Goal: Information Seeking & Learning: Compare options

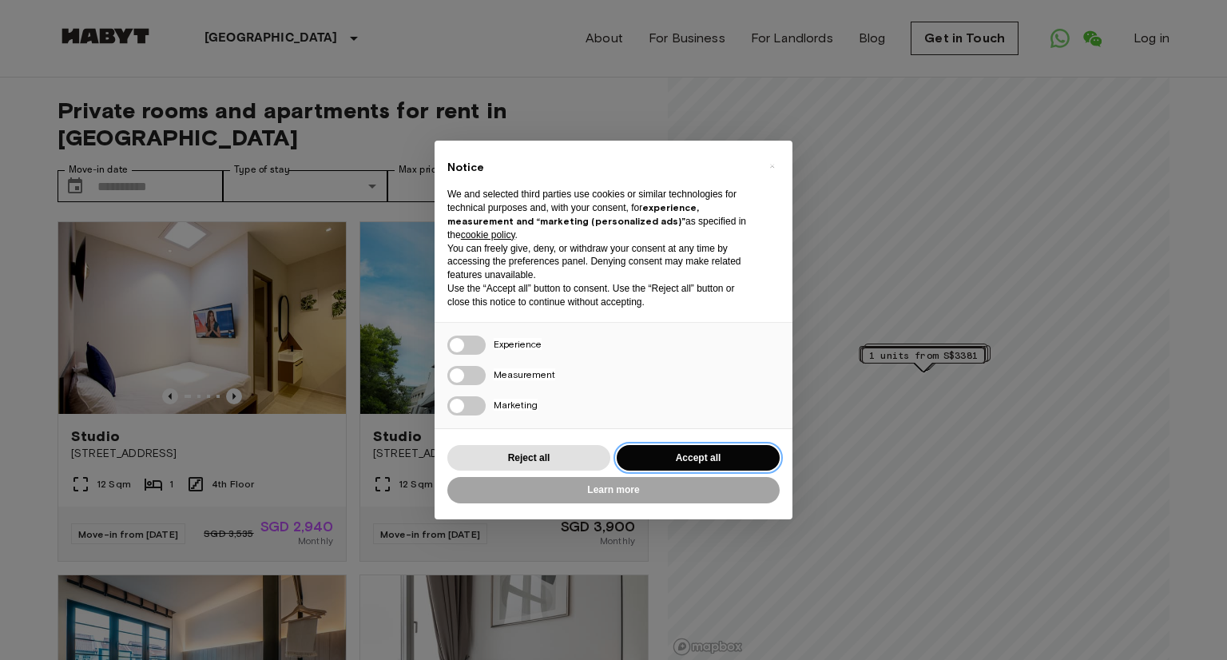
click at [670, 461] on button "Accept all" at bounding box center [697, 458] width 163 height 26
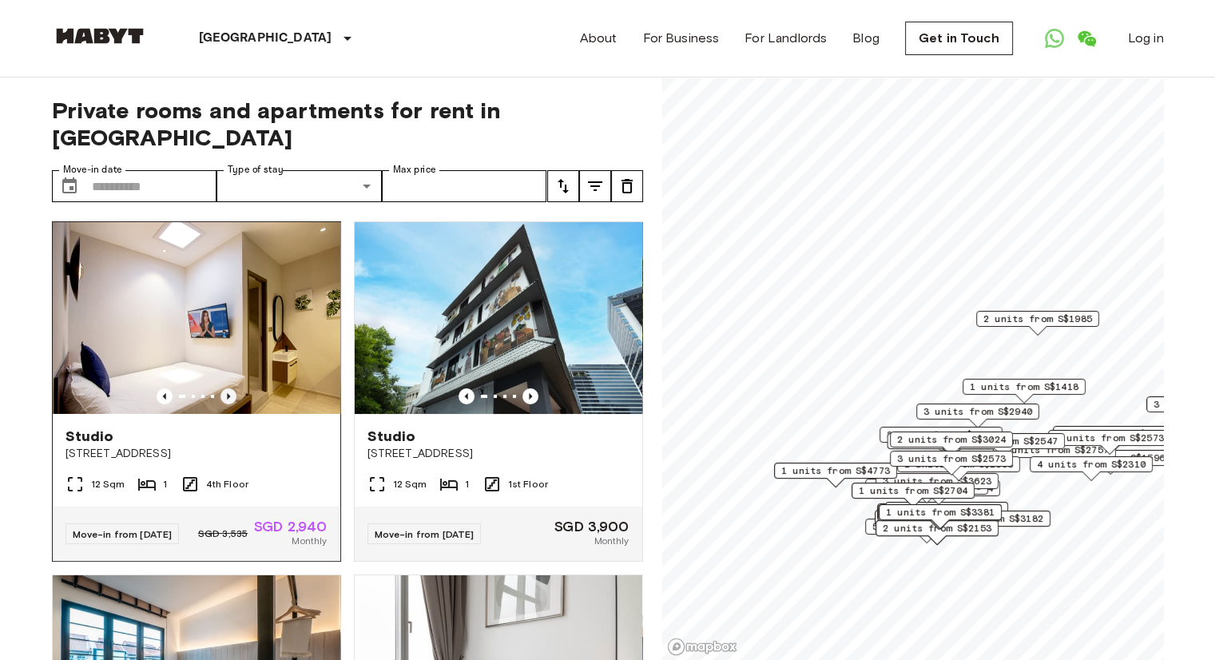
click at [226, 388] on icon "Previous image" at bounding box center [228, 396] width 16 height 16
click at [225, 388] on icon "Previous image" at bounding box center [228, 396] width 16 height 16
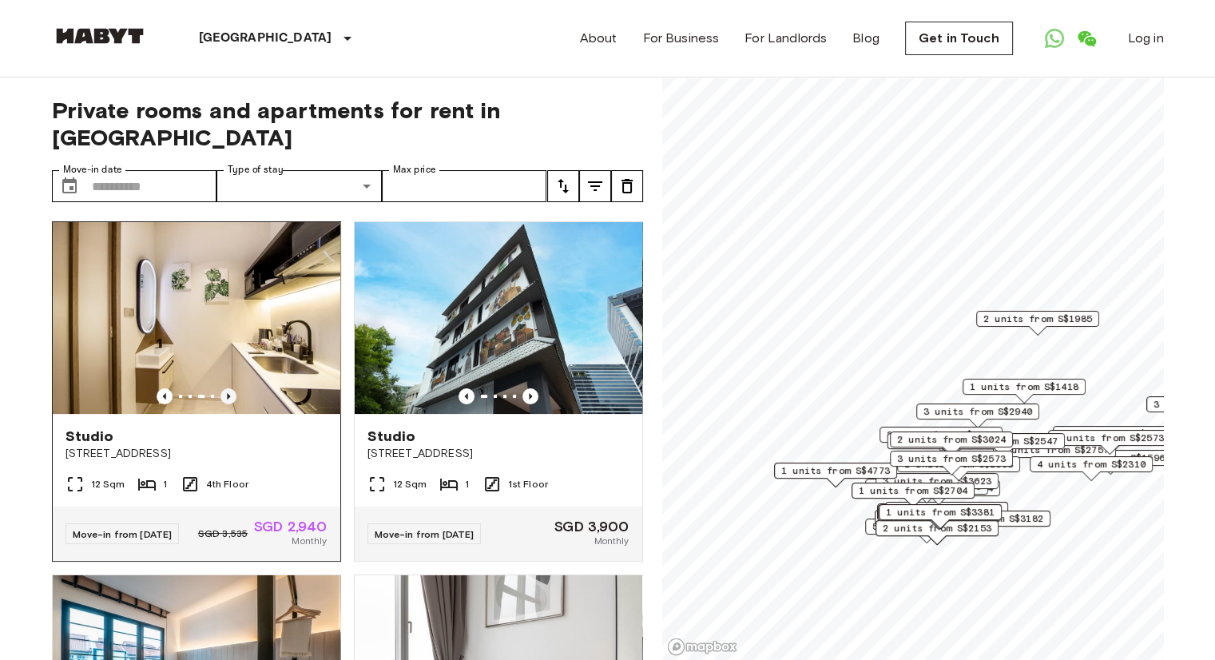
click at [227, 388] on icon "Previous image" at bounding box center [228, 396] width 16 height 16
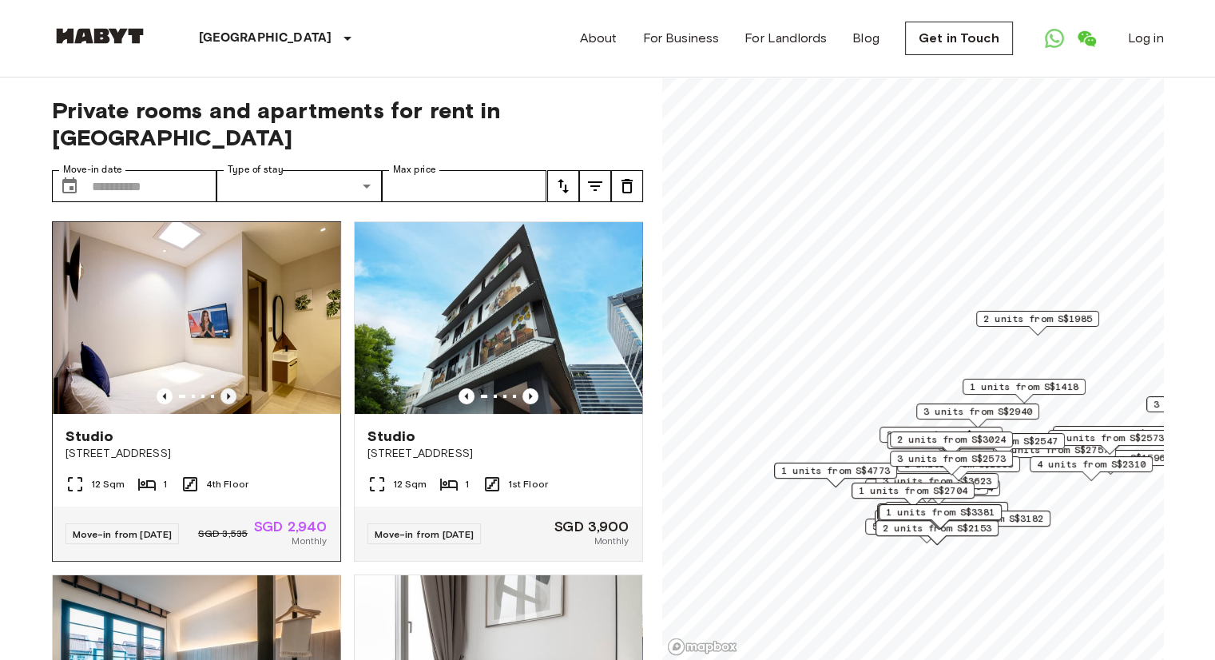
click at [227, 388] on icon "Previous image" at bounding box center [228, 396] width 16 height 16
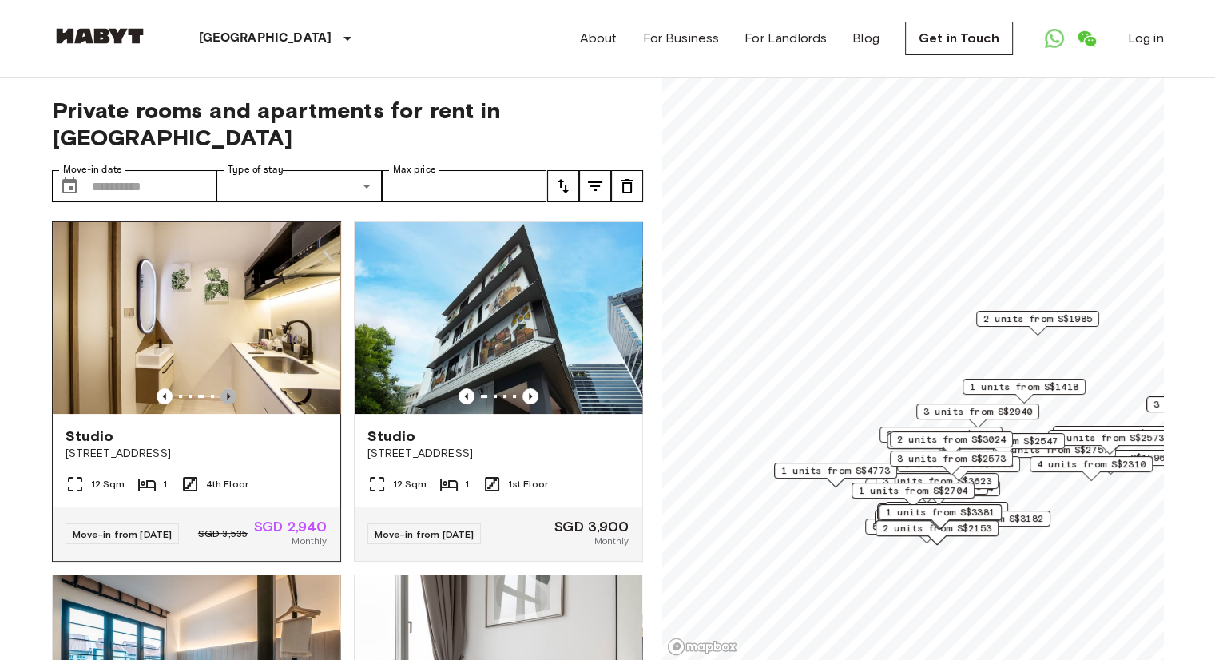
click at [227, 388] on icon "Previous image" at bounding box center [228, 396] width 16 height 16
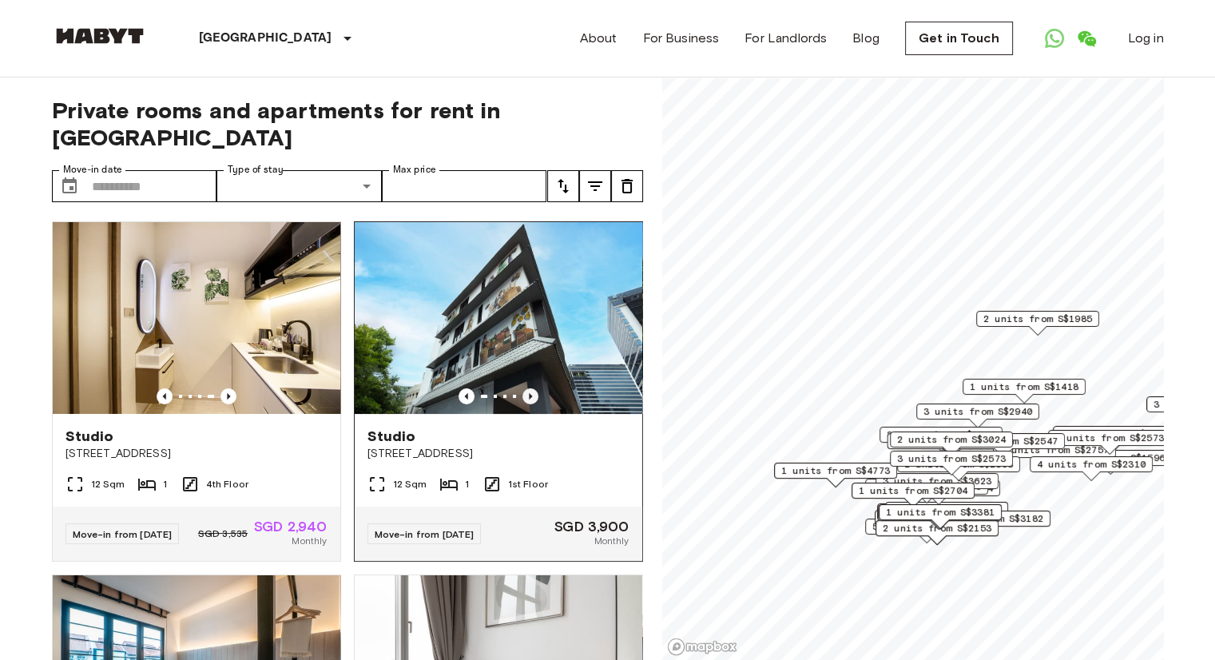
click at [524, 388] on icon "Previous image" at bounding box center [530, 396] width 16 height 16
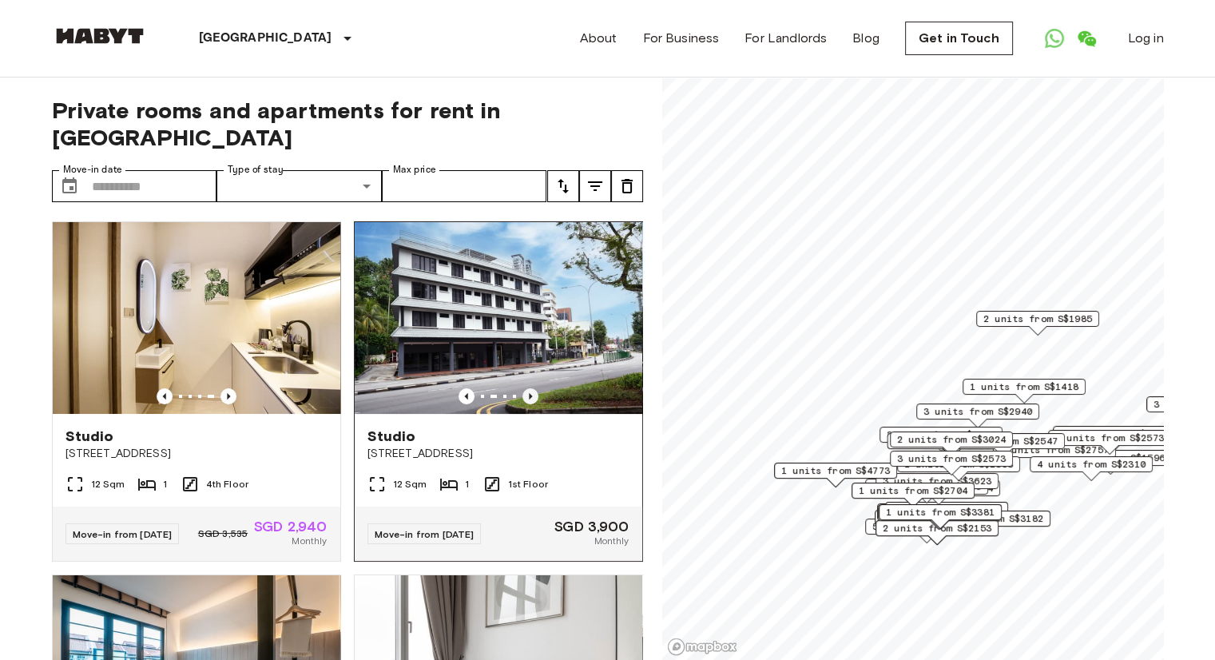
click at [524, 388] on icon "Previous image" at bounding box center [530, 396] width 16 height 16
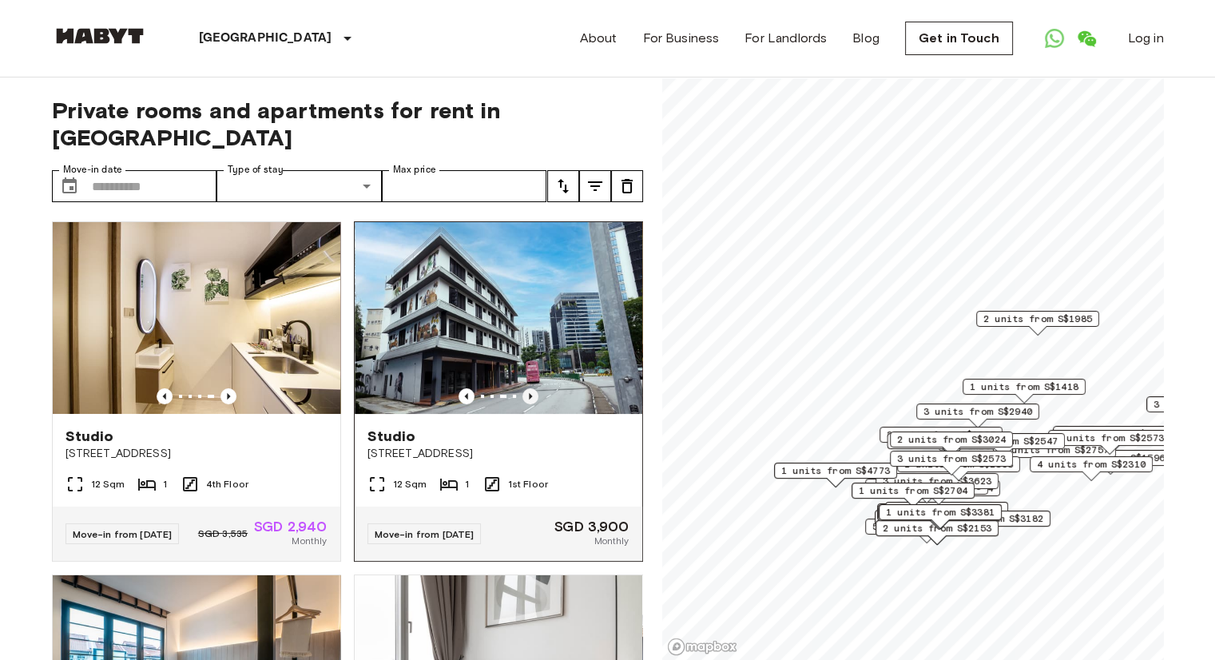
click at [524, 388] on icon "Previous image" at bounding box center [530, 396] width 16 height 16
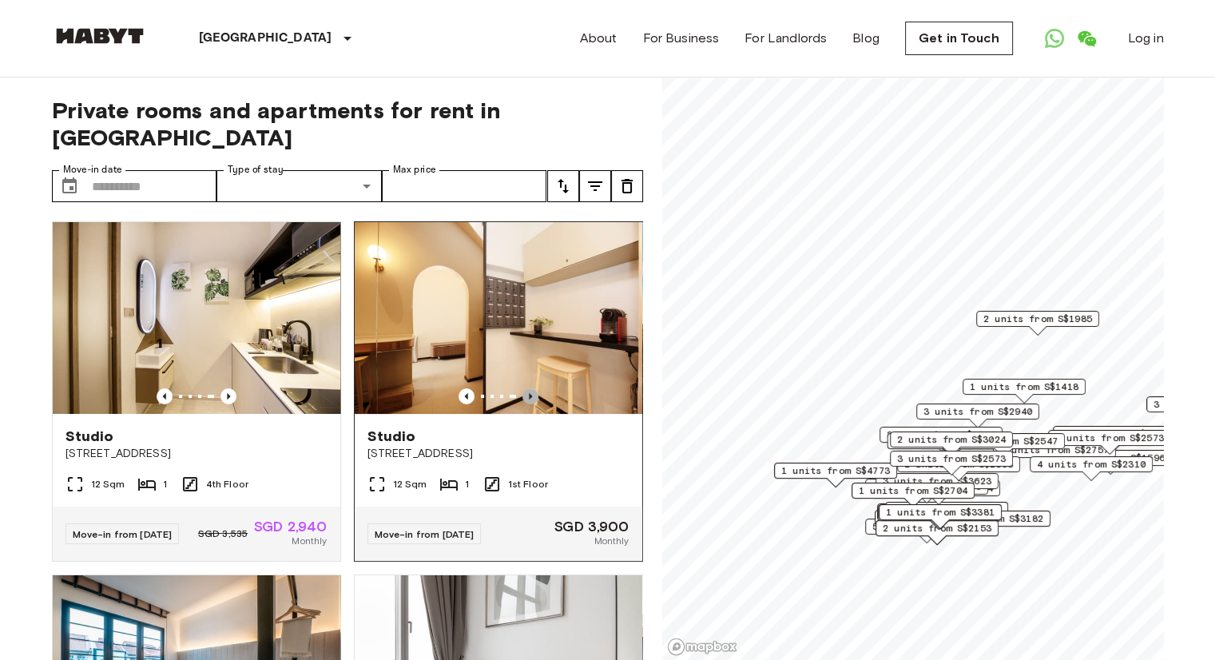
click at [524, 388] on icon "Previous image" at bounding box center [530, 396] width 16 height 16
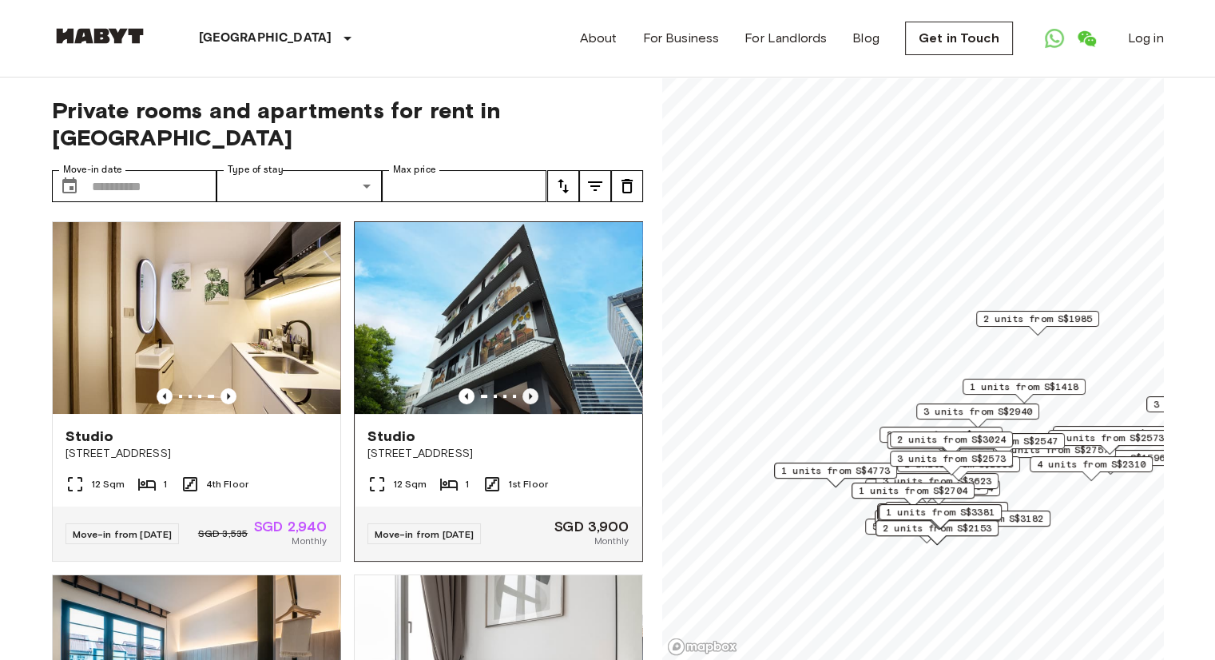
click at [524, 388] on icon "Previous image" at bounding box center [530, 396] width 16 height 16
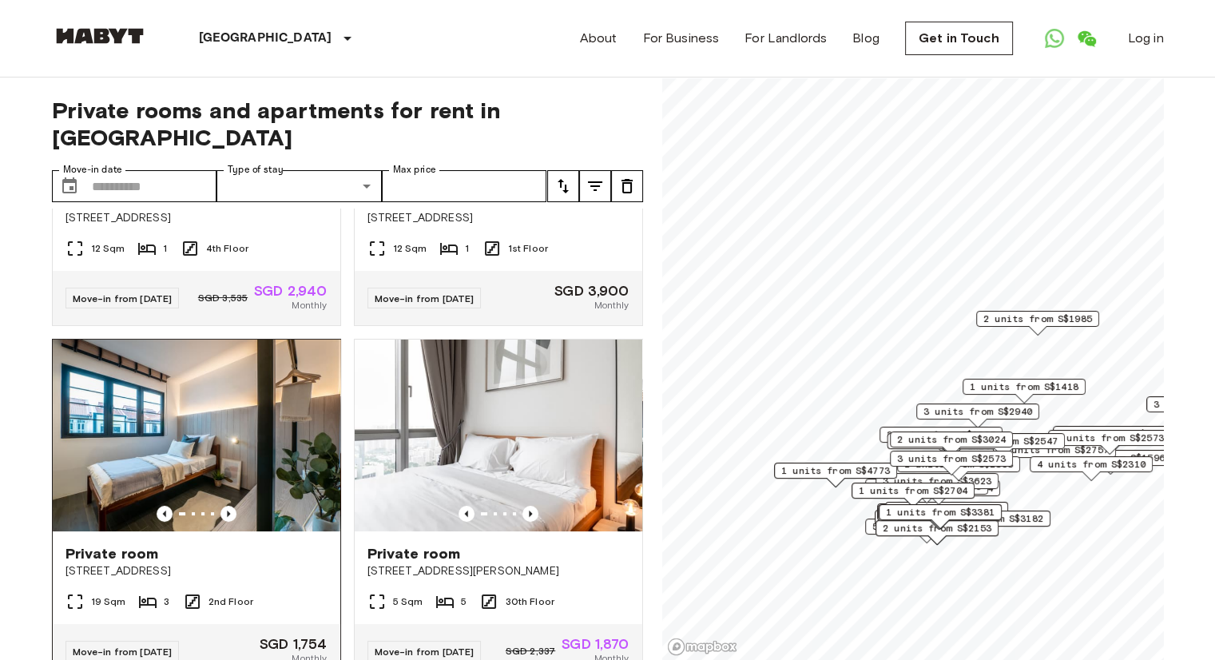
scroll to position [240, 0]
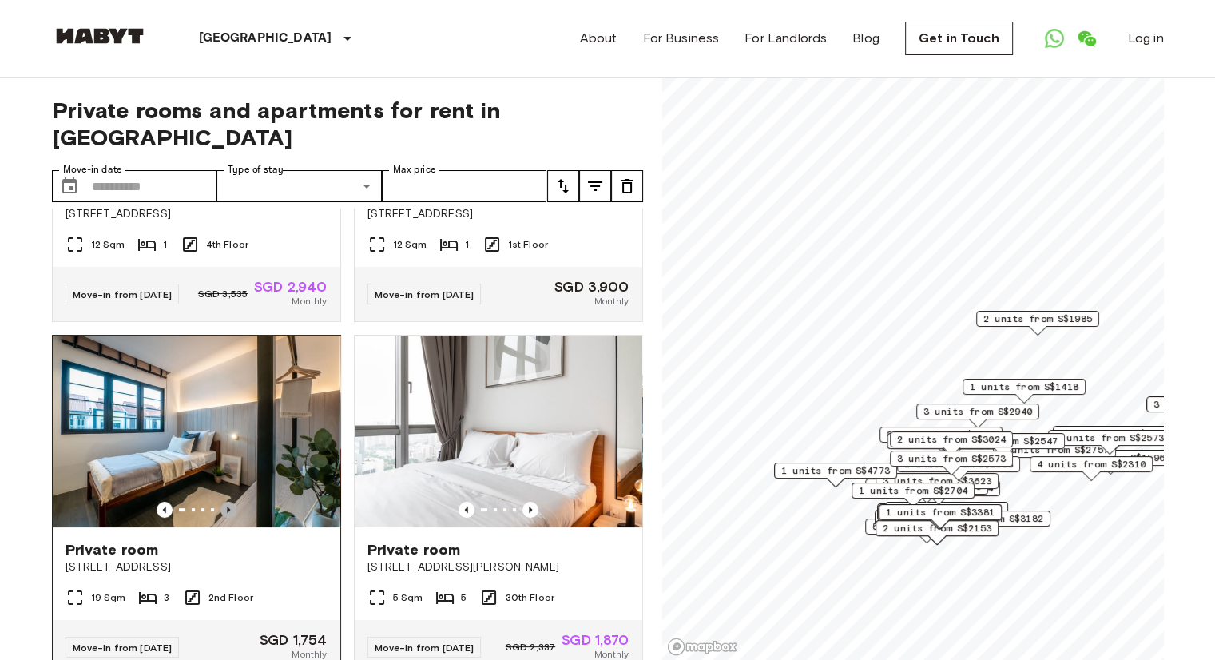
click at [228, 501] on icon "Previous image" at bounding box center [228, 509] width 16 height 16
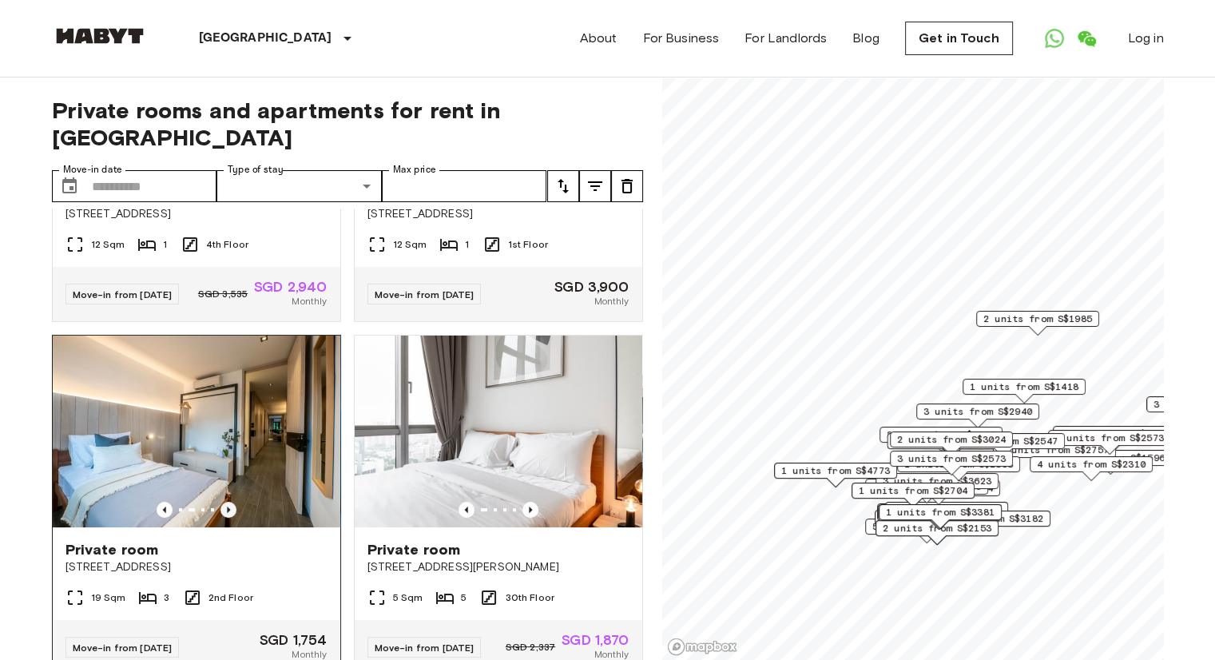
click at [228, 501] on icon "Previous image" at bounding box center [228, 509] width 16 height 16
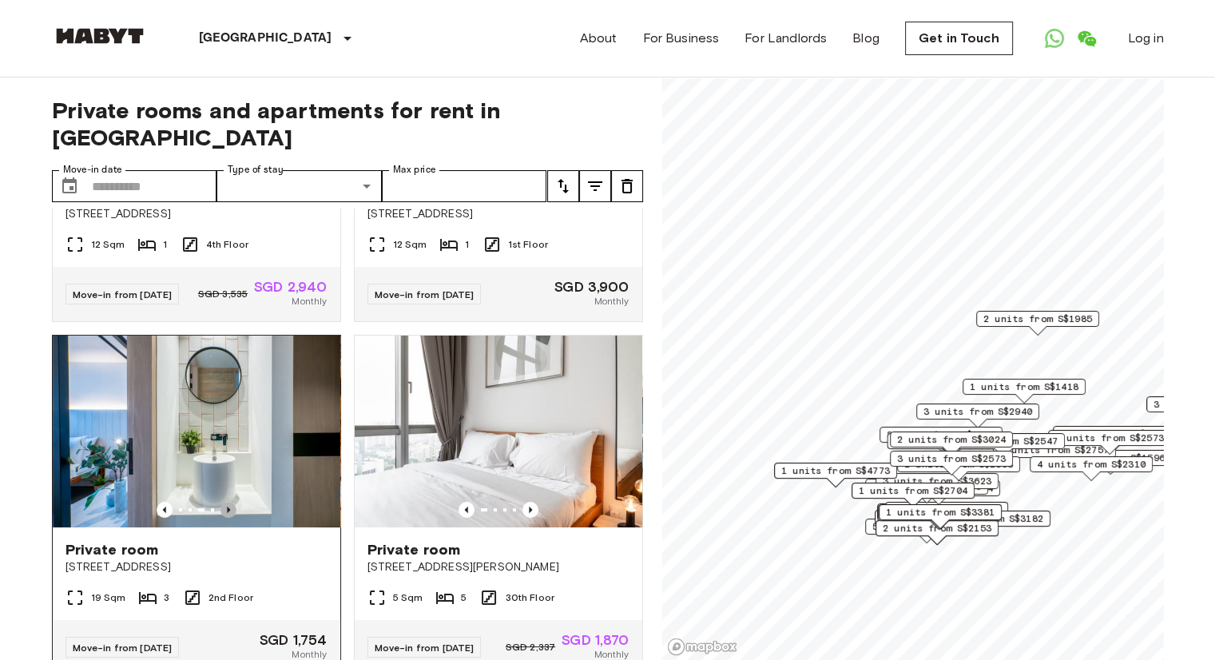
click at [227, 501] on icon "Previous image" at bounding box center [228, 509] width 16 height 16
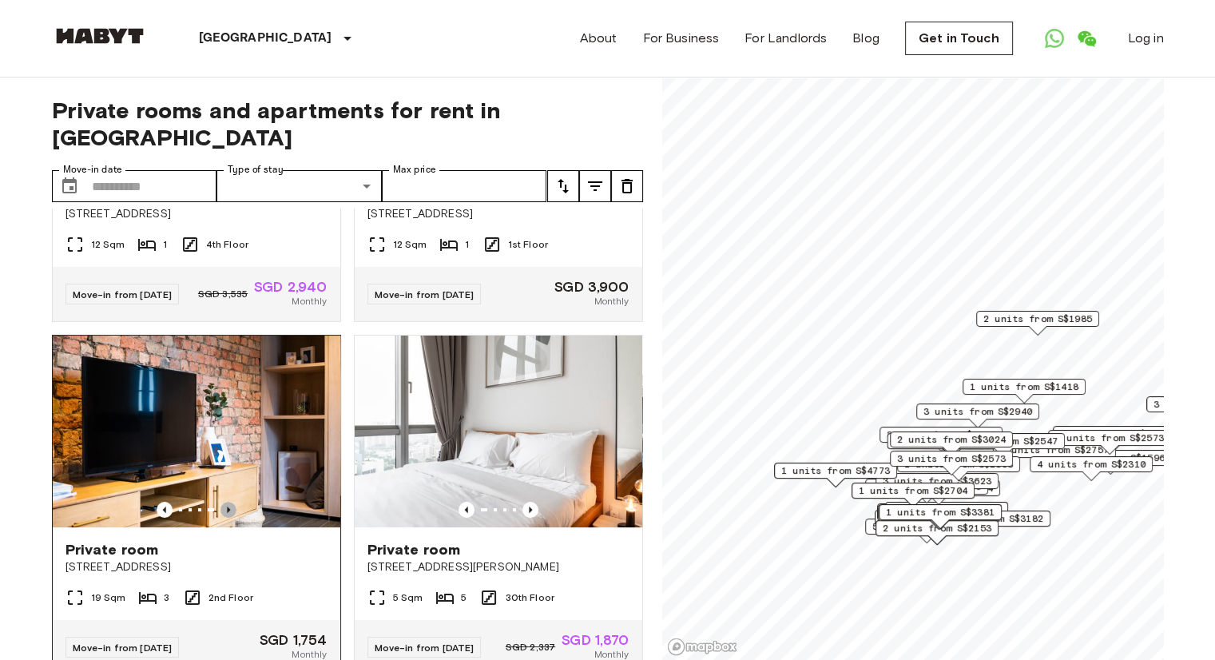
click at [227, 501] on icon "Previous image" at bounding box center [228, 509] width 16 height 16
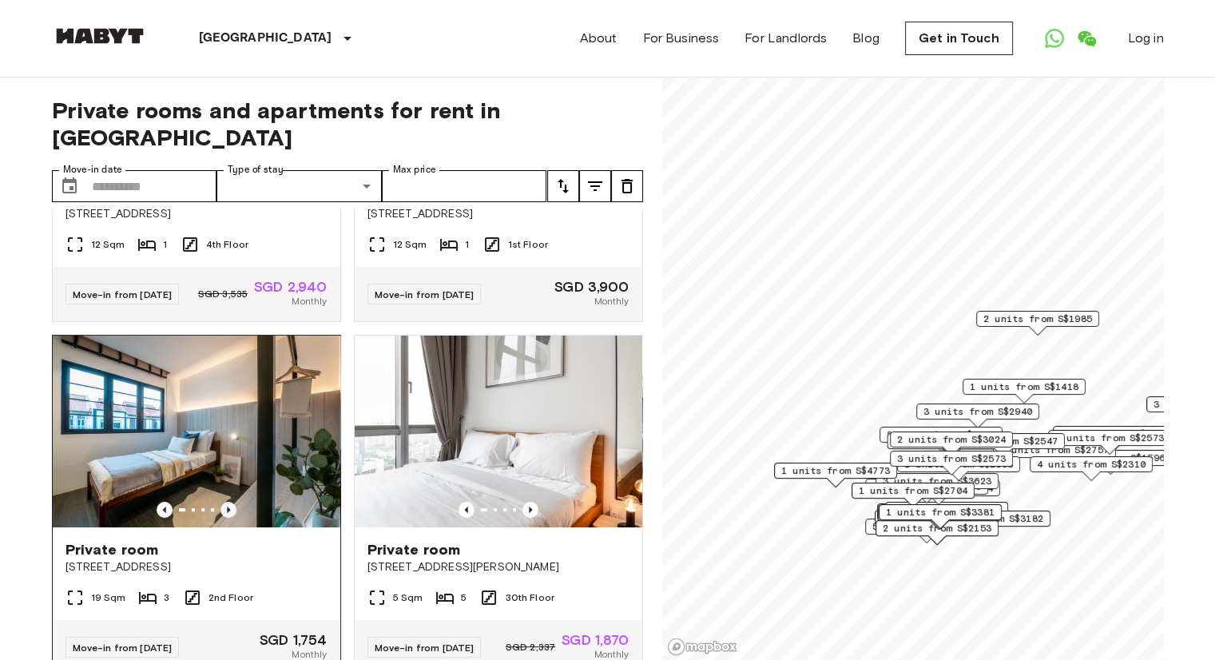
click at [227, 501] on icon "Previous image" at bounding box center [228, 509] width 16 height 16
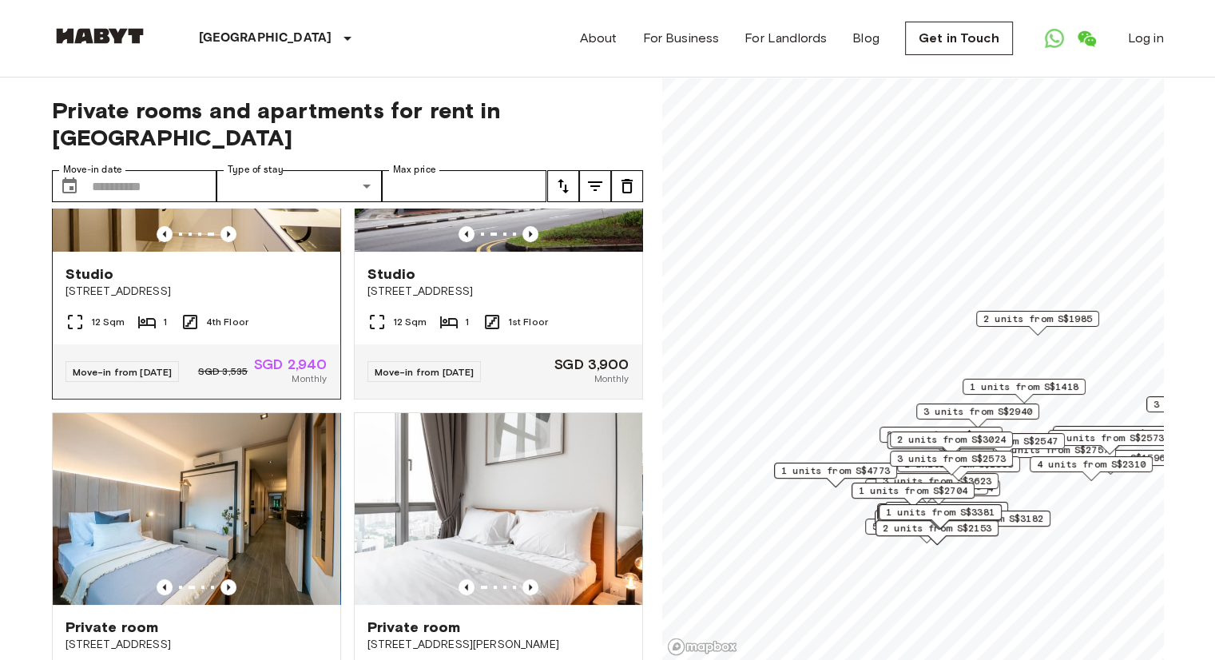
scroll to position [0, 0]
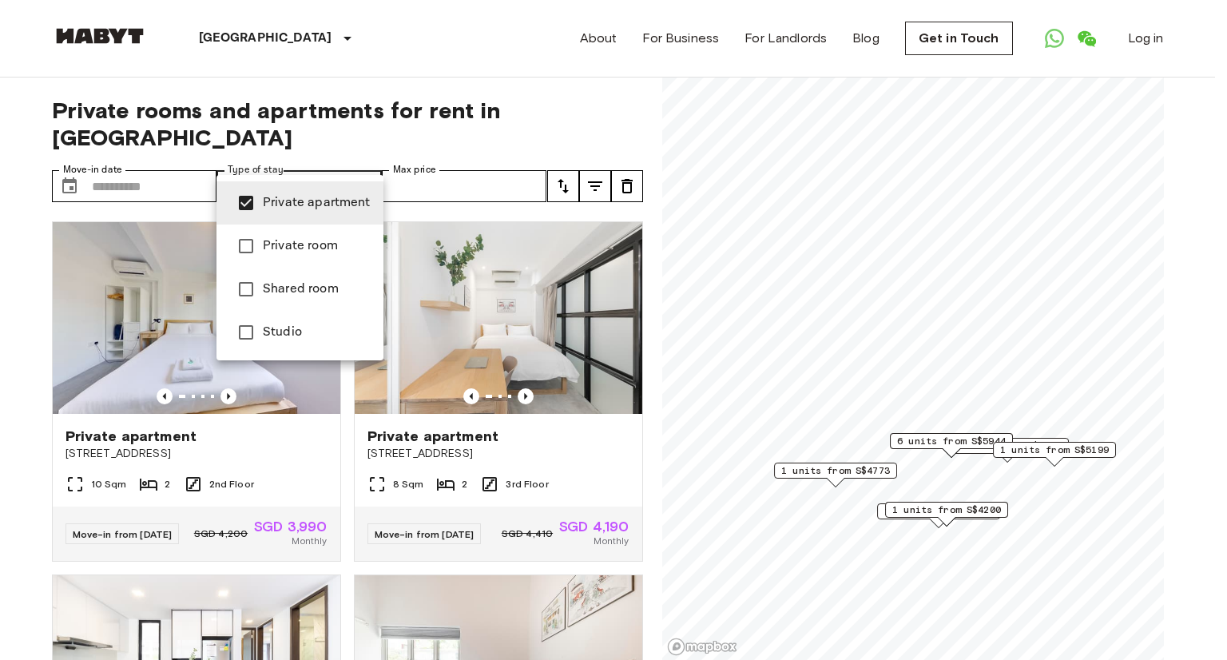
type input "**********"
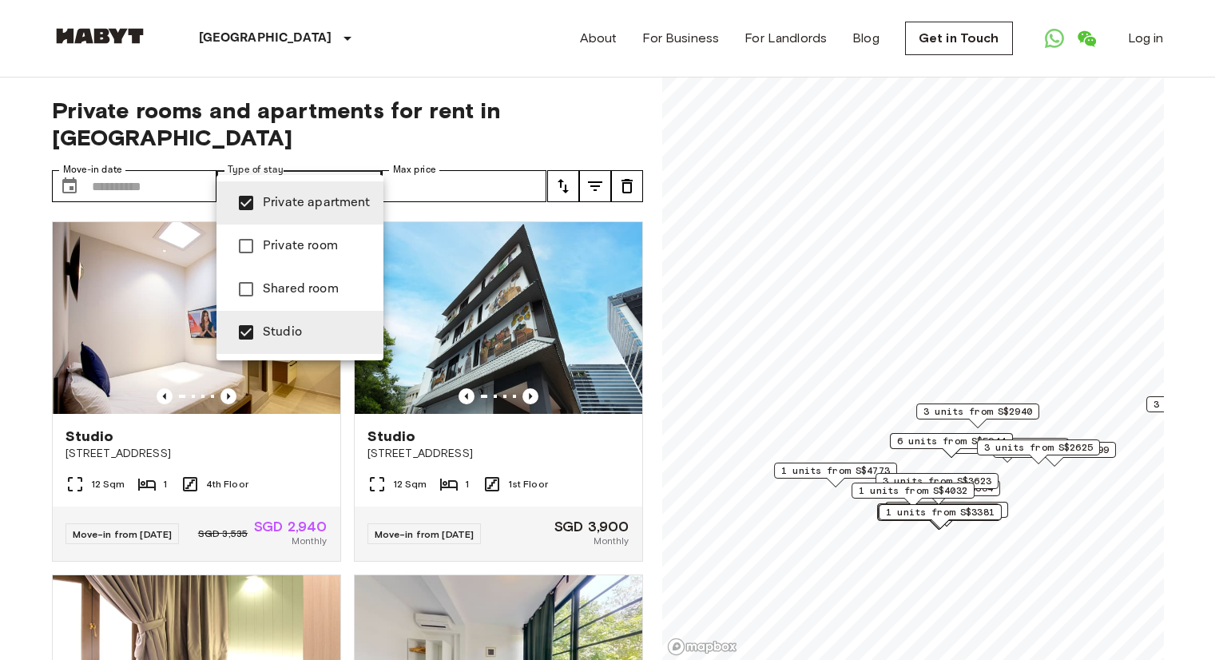
click at [26, 403] on div at bounding box center [613, 330] width 1227 height 660
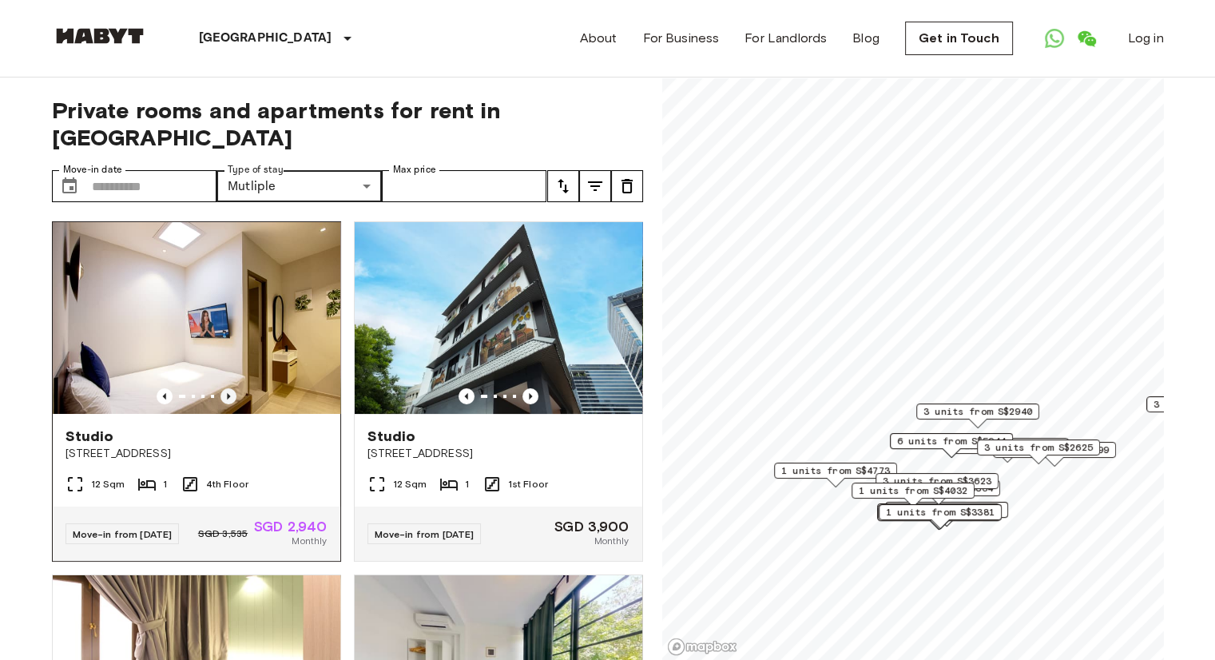
click at [222, 388] on icon "Previous image" at bounding box center [228, 396] width 16 height 16
click at [227, 393] on icon "Previous image" at bounding box center [228, 396] width 3 height 6
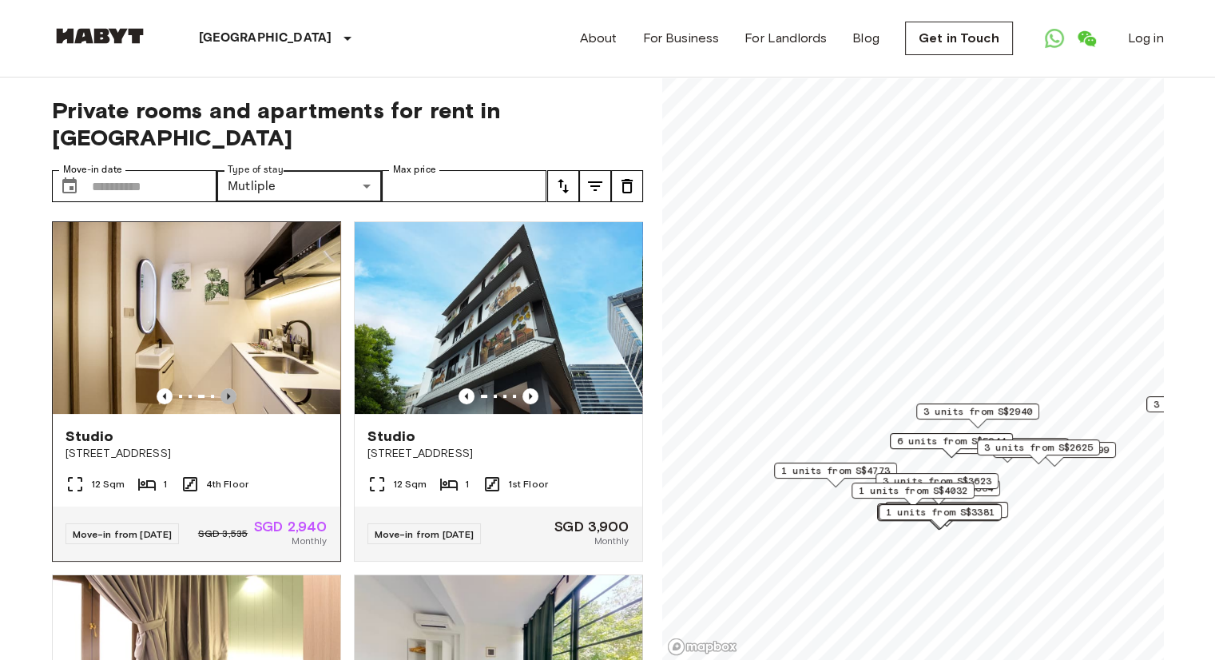
click at [227, 393] on icon "Previous image" at bounding box center [228, 396] width 3 height 6
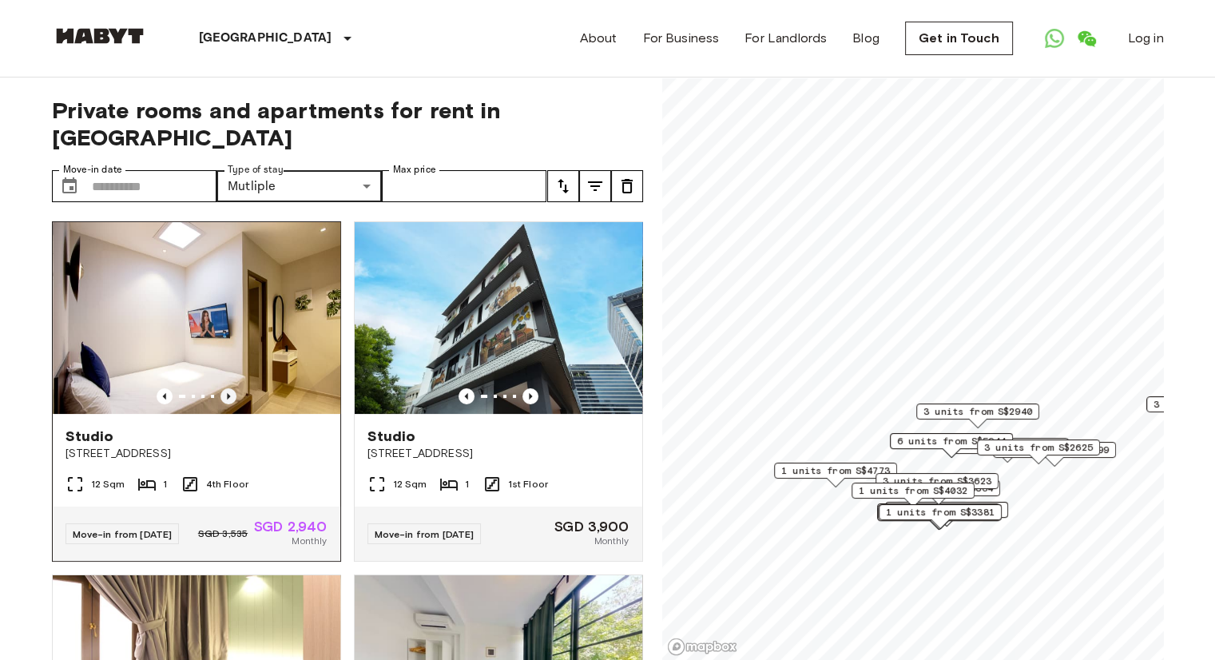
click at [227, 393] on icon "Previous image" at bounding box center [228, 396] width 3 height 6
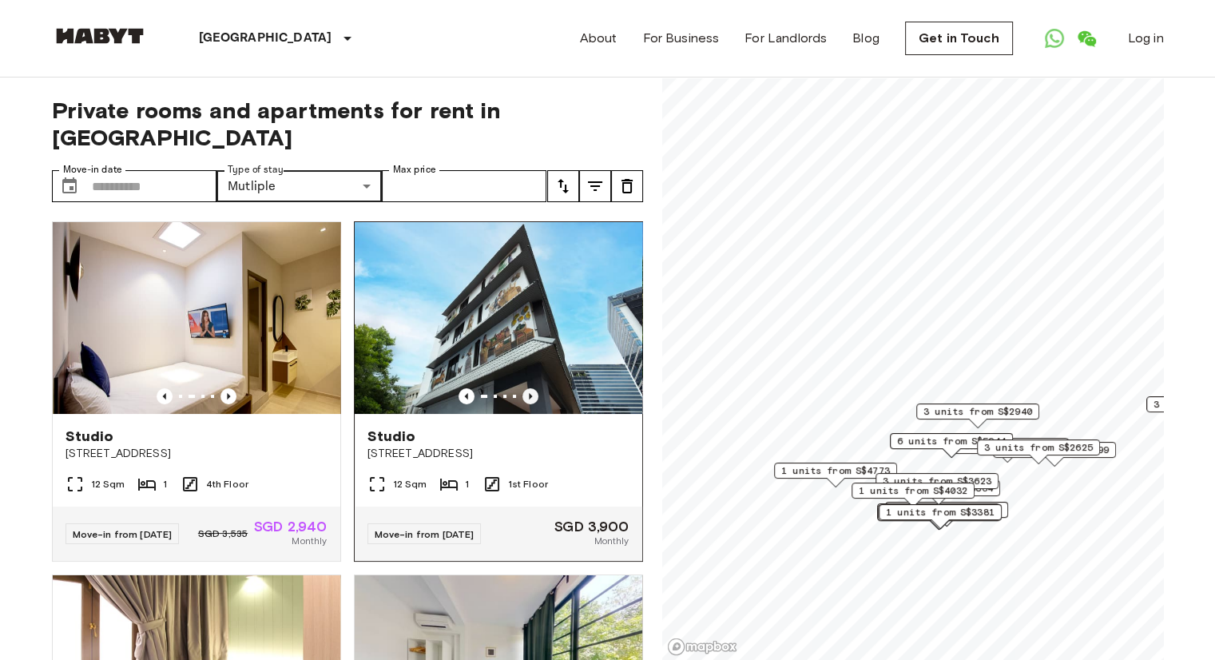
click at [522, 388] on icon "Previous image" at bounding box center [530, 396] width 16 height 16
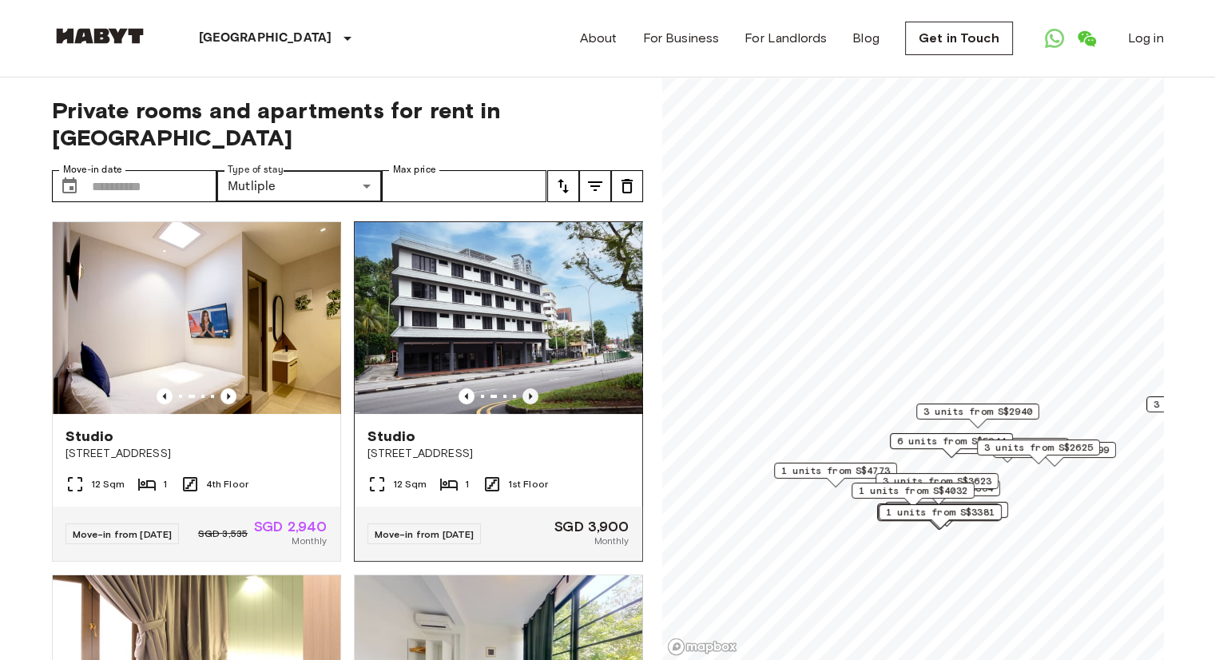
click at [522, 388] on icon "Previous image" at bounding box center [530, 396] width 16 height 16
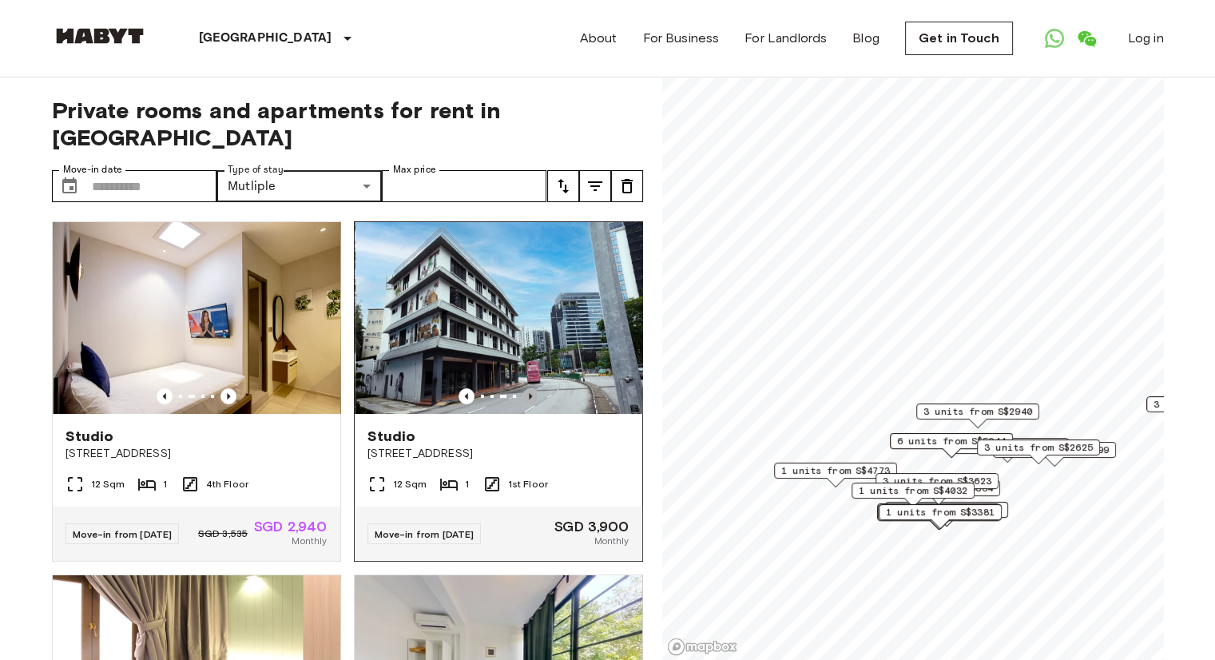
click at [522, 388] on icon "Previous image" at bounding box center [530, 396] width 16 height 16
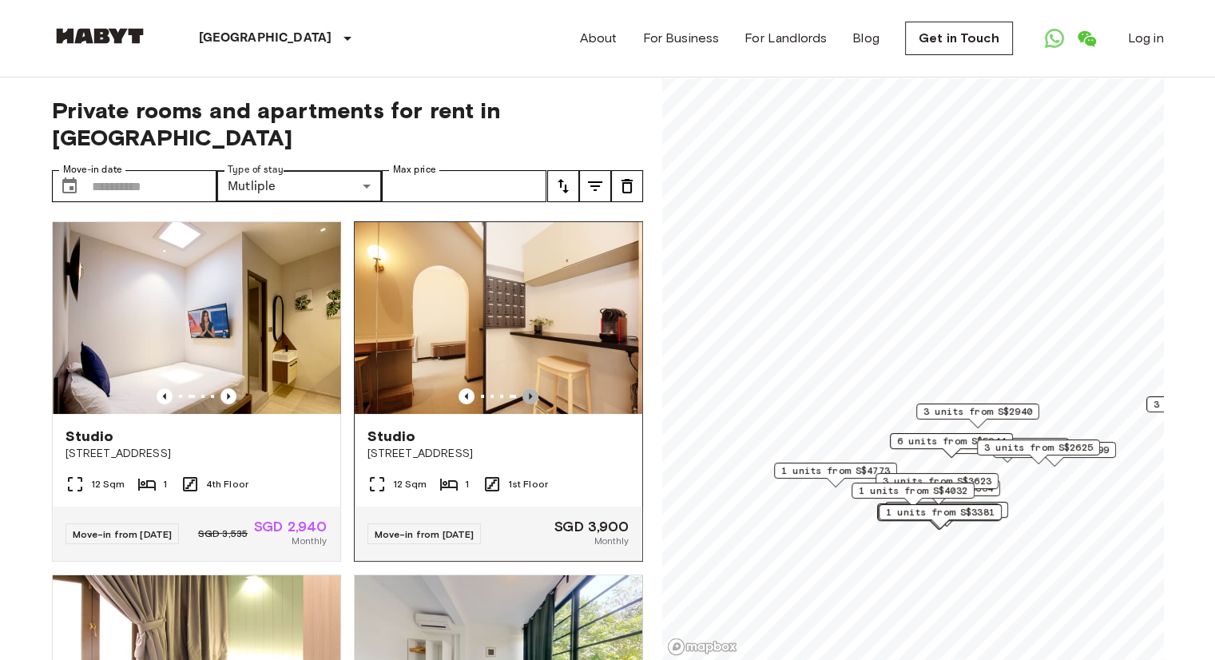
click at [522, 388] on icon "Previous image" at bounding box center [530, 396] width 16 height 16
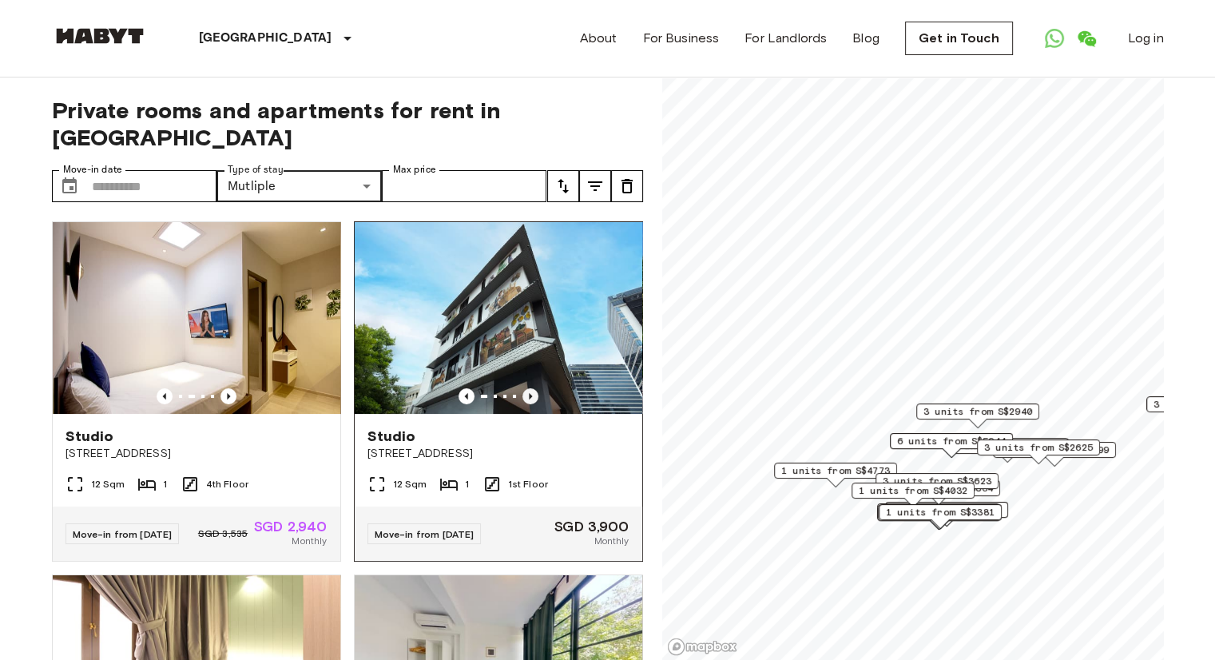
click at [522, 388] on icon "Previous image" at bounding box center [530, 396] width 16 height 16
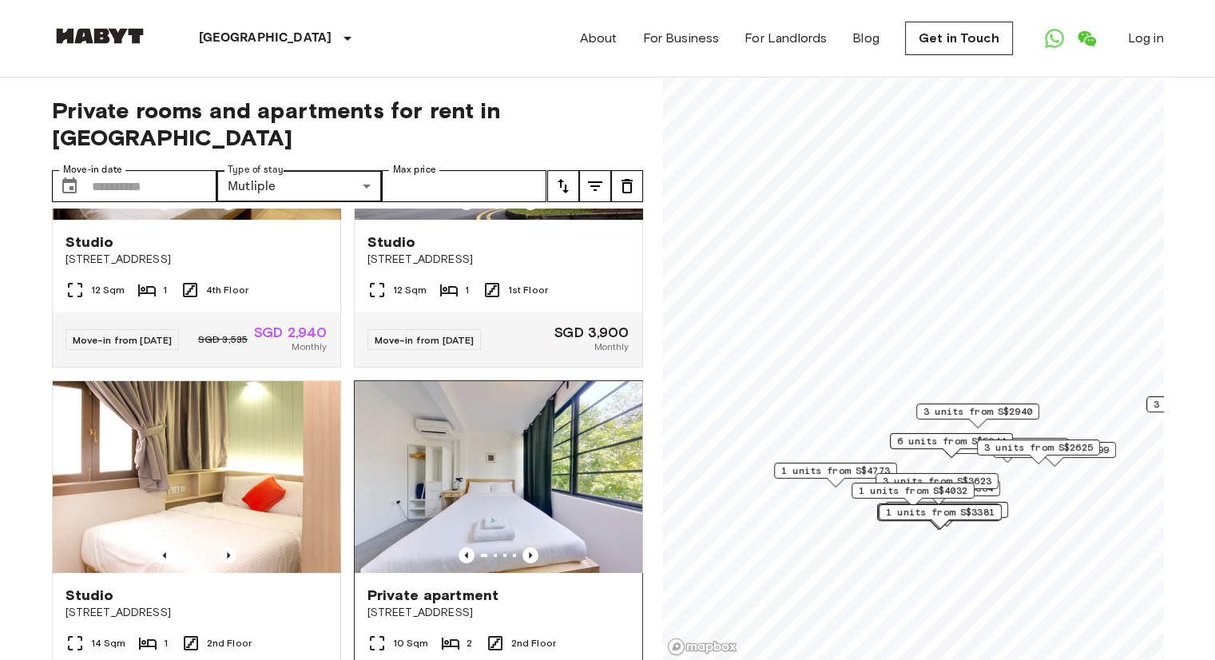
scroll to position [319, 0]
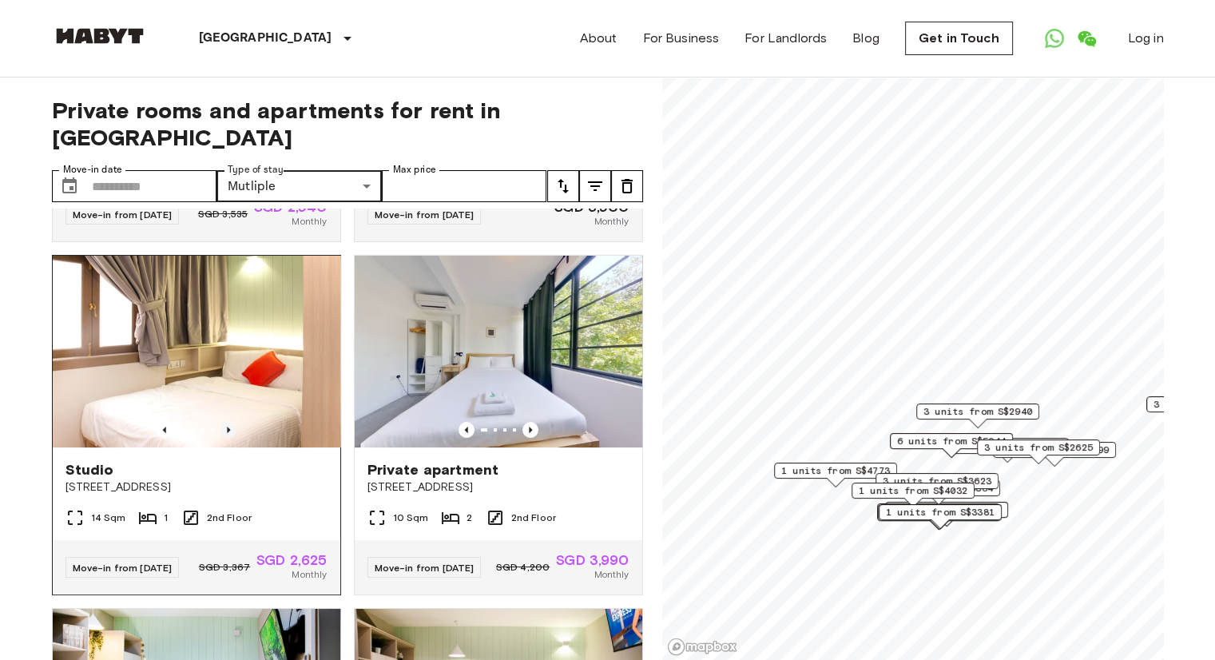
click at [227, 426] on icon "Previous image" at bounding box center [228, 429] width 3 height 6
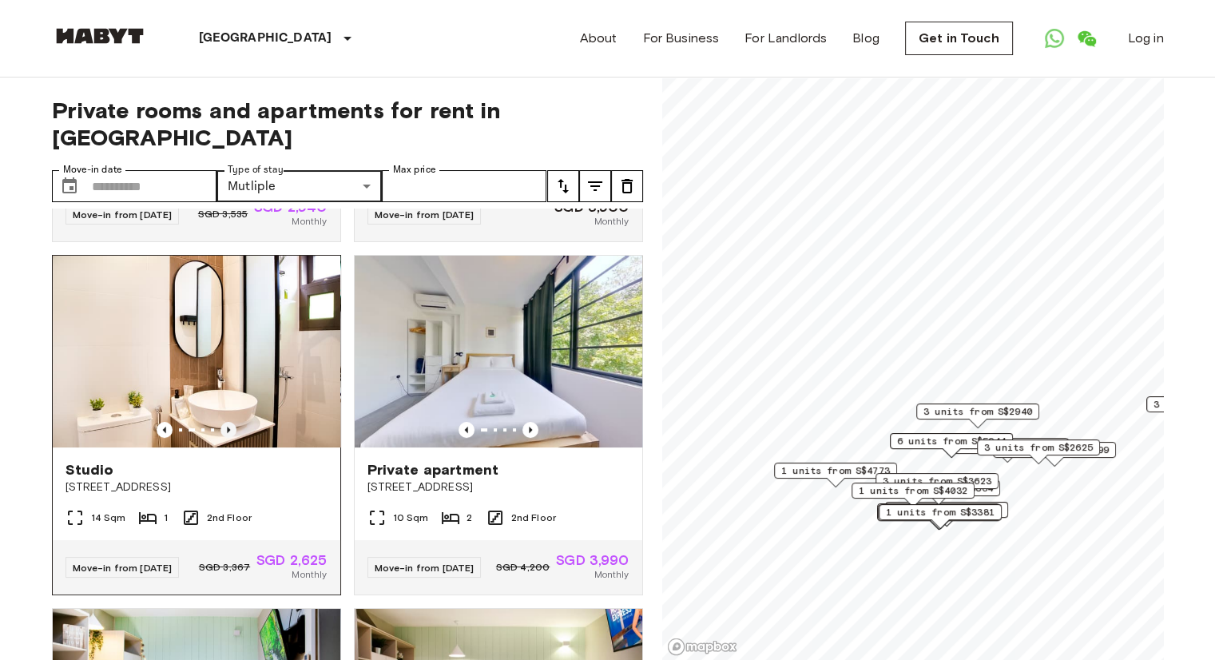
click at [227, 426] on icon "Previous image" at bounding box center [228, 429] width 3 height 6
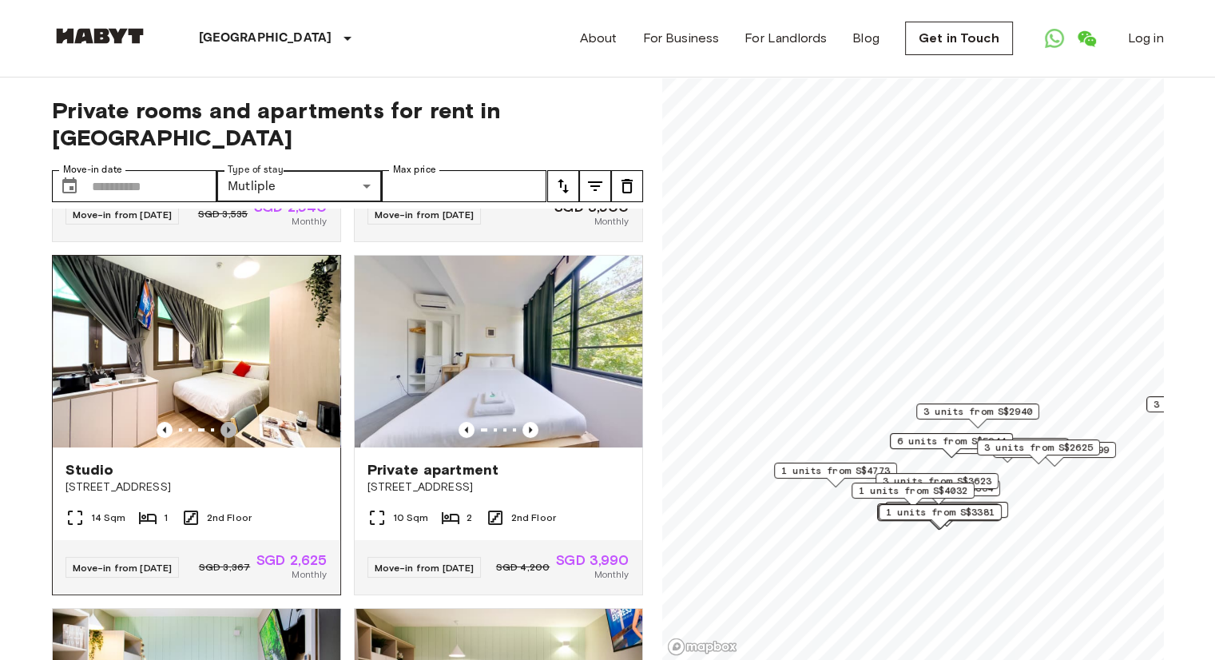
click at [228, 422] on icon "Previous image" at bounding box center [228, 430] width 16 height 16
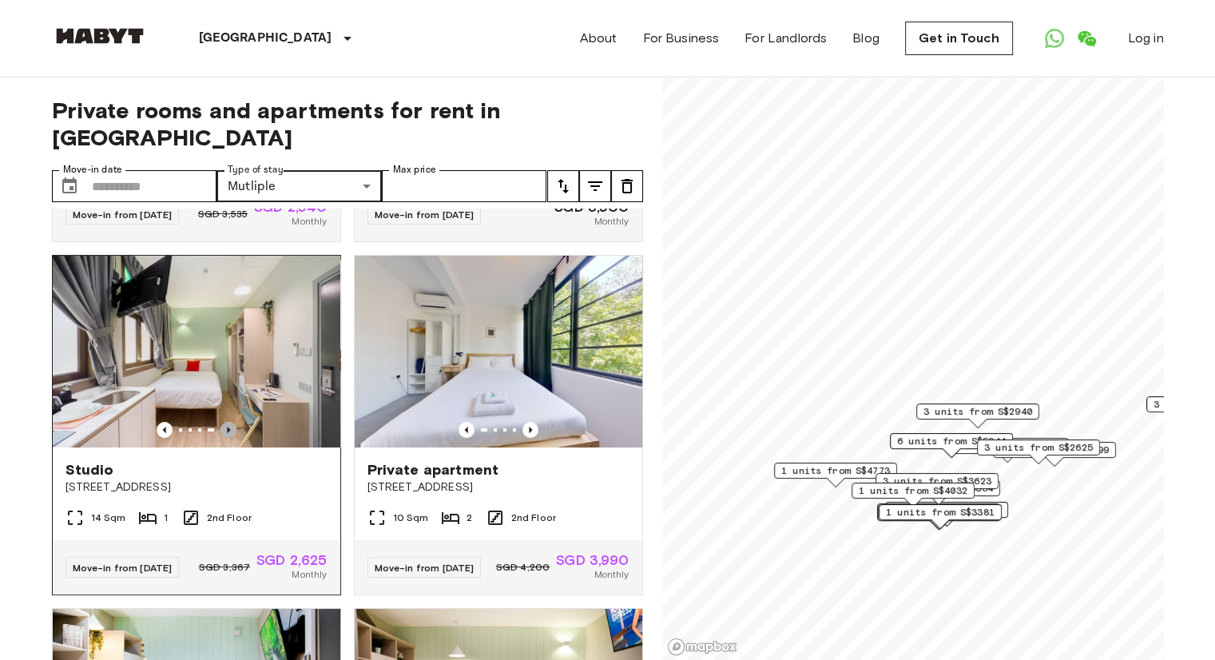
click at [228, 422] on icon "Previous image" at bounding box center [228, 430] width 16 height 16
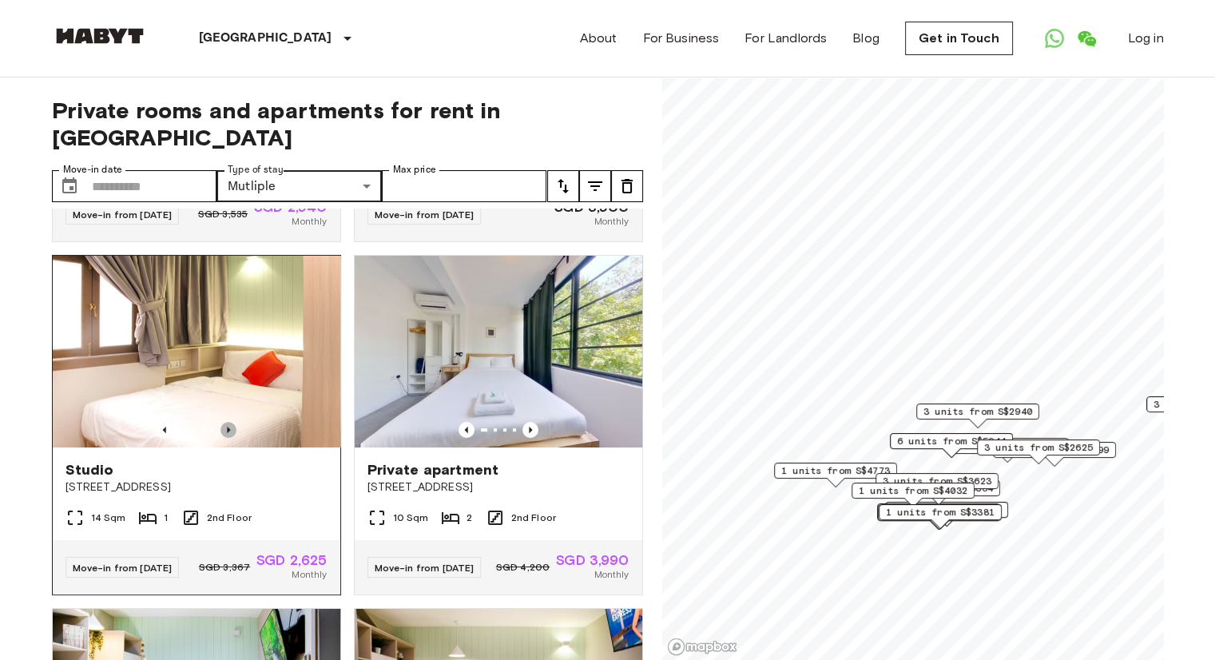
click at [228, 422] on icon "Previous image" at bounding box center [228, 430] width 16 height 16
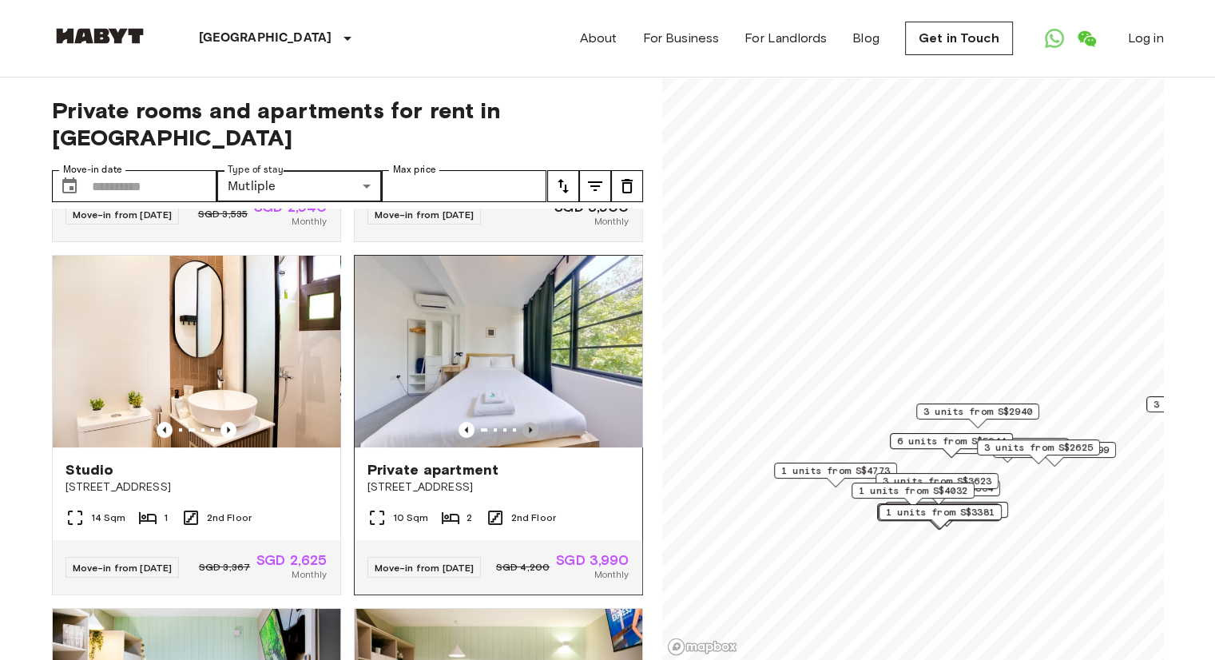
click at [529, 426] on icon "Previous image" at bounding box center [530, 429] width 3 height 6
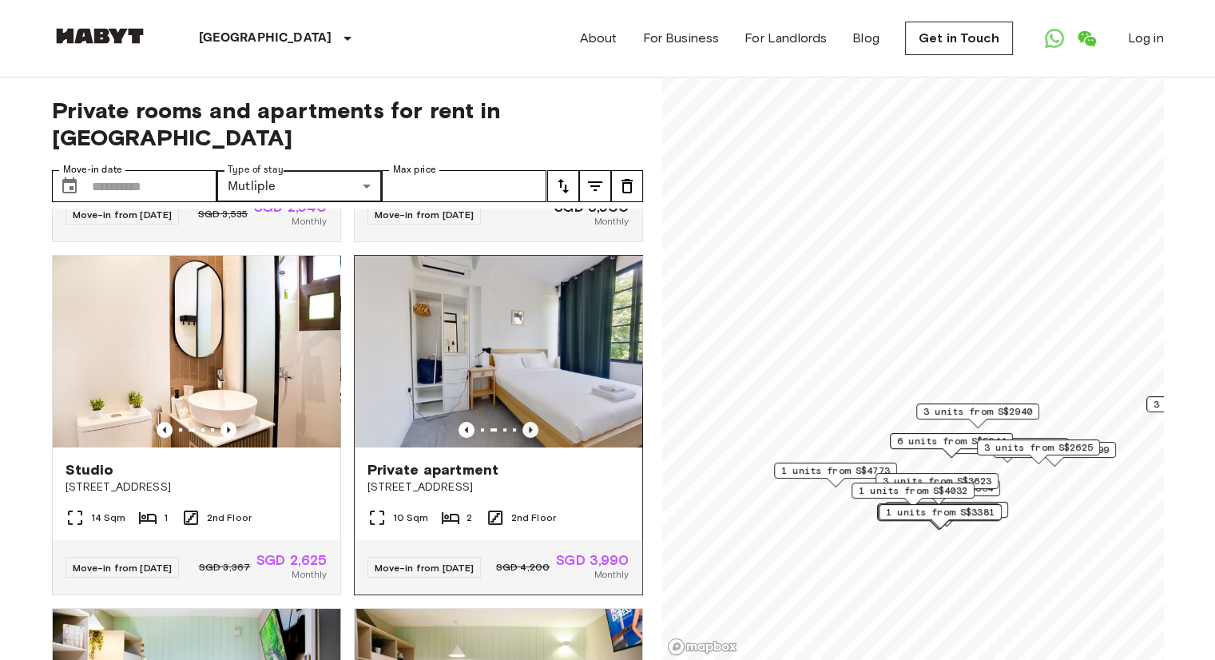
click at [522, 422] on icon "Previous image" at bounding box center [530, 430] width 16 height 16
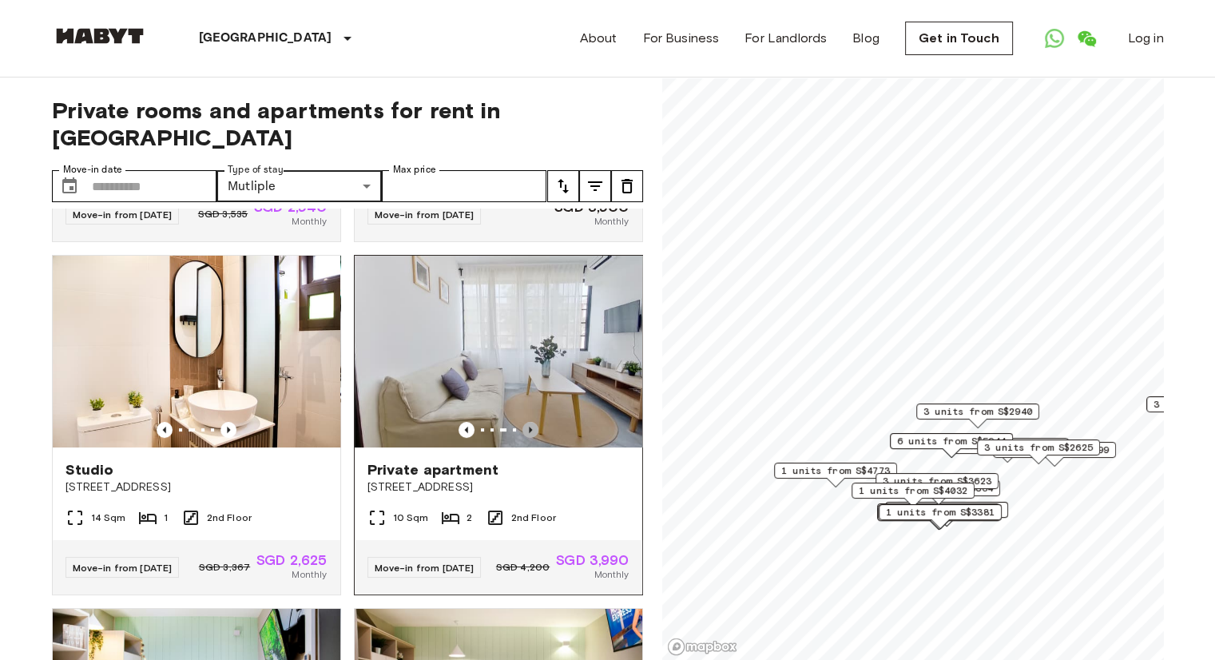
click at [522, 422] on icon "Previous image" at bounding box center [530, 430] width 16 height 16
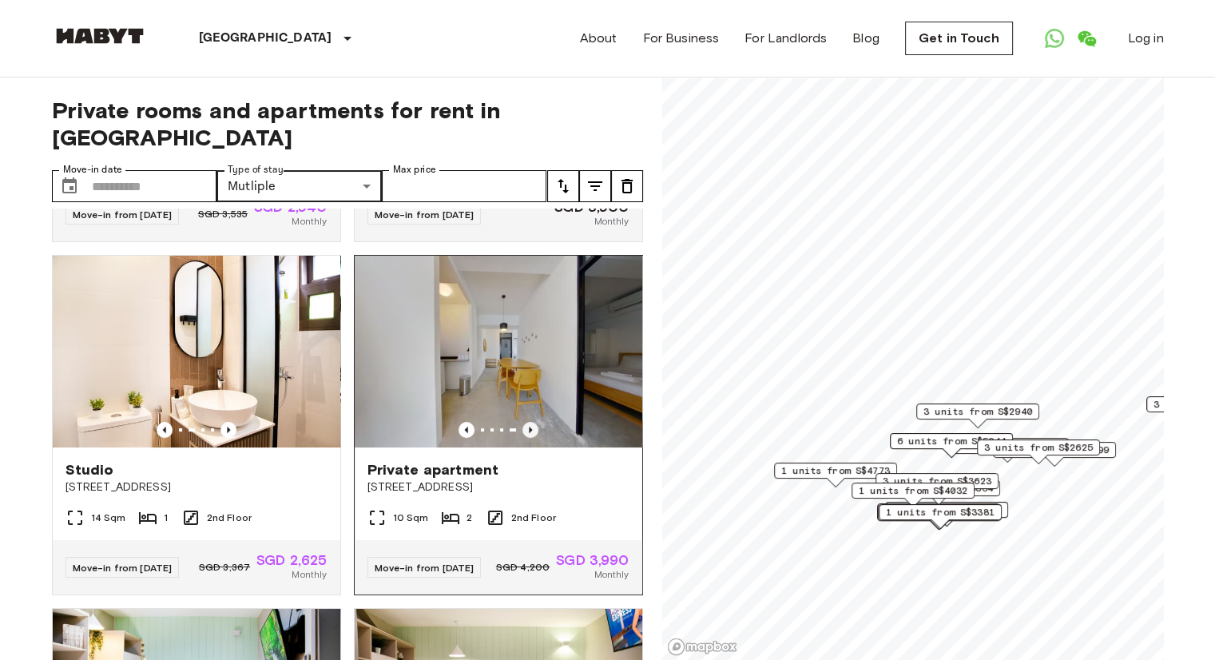
click at [522, 422] on icon "Previous image" at bounding box center [530, 430] width 16 height 16
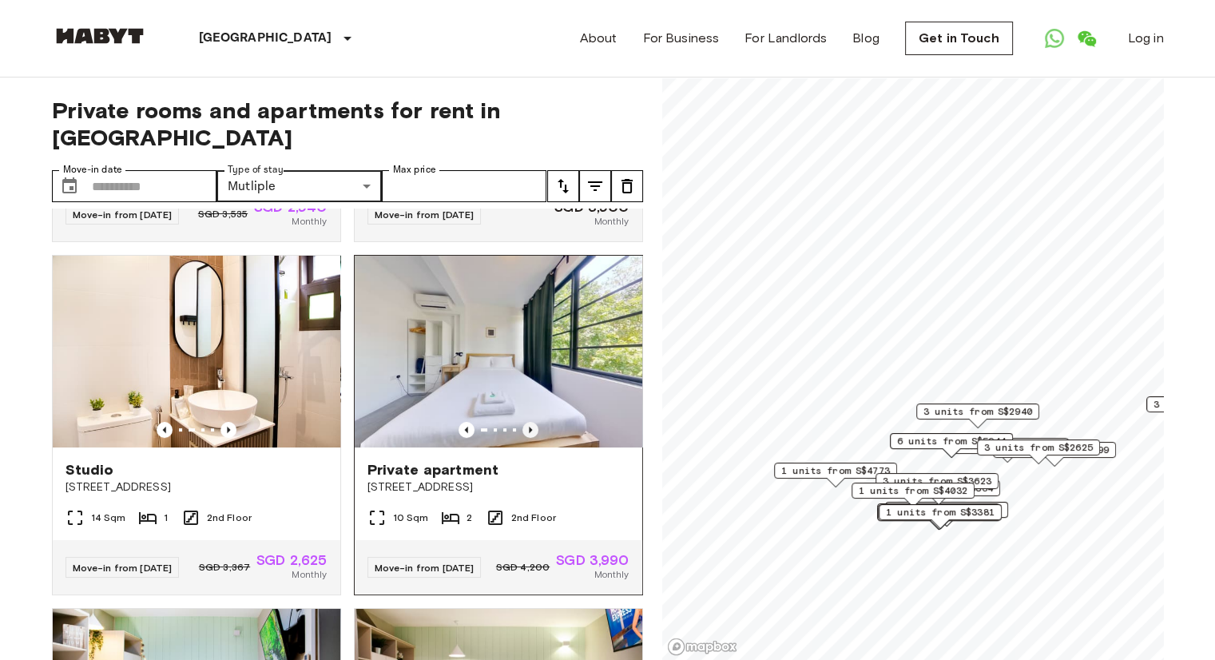
click at [522, 422] on icon "Previous image" at bounding box center [530, 430] width 16 height 16
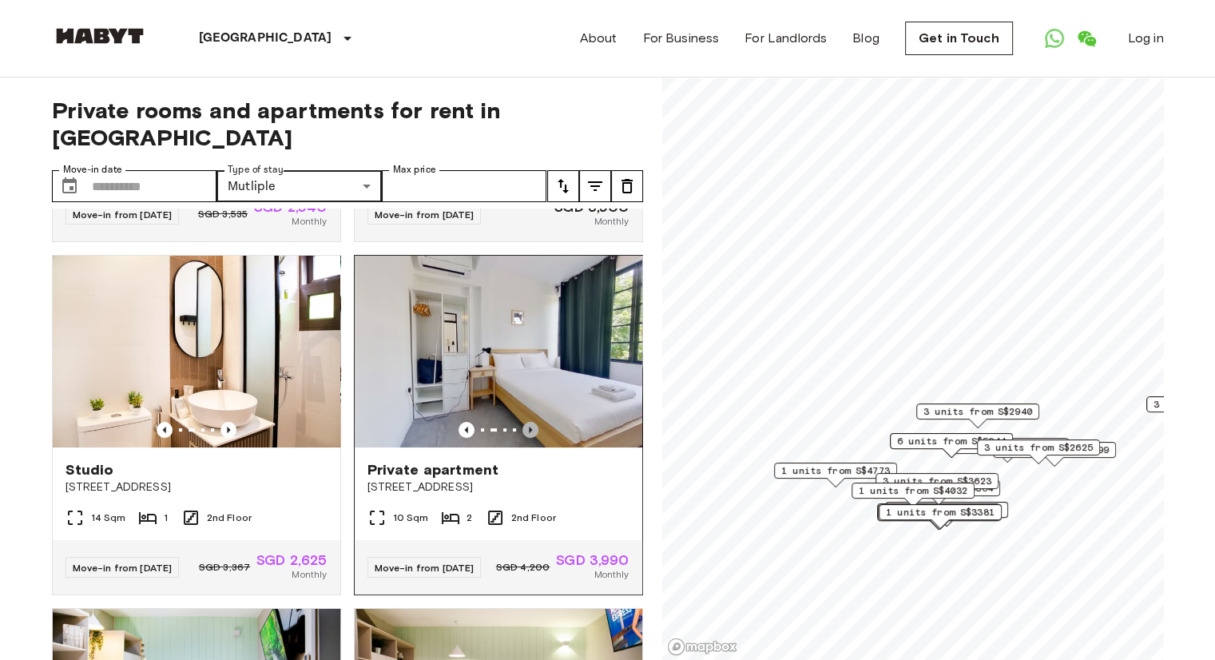
click at [522, 422] on icon "Previous image" at bounding box center [530, 430] width 16 height 16
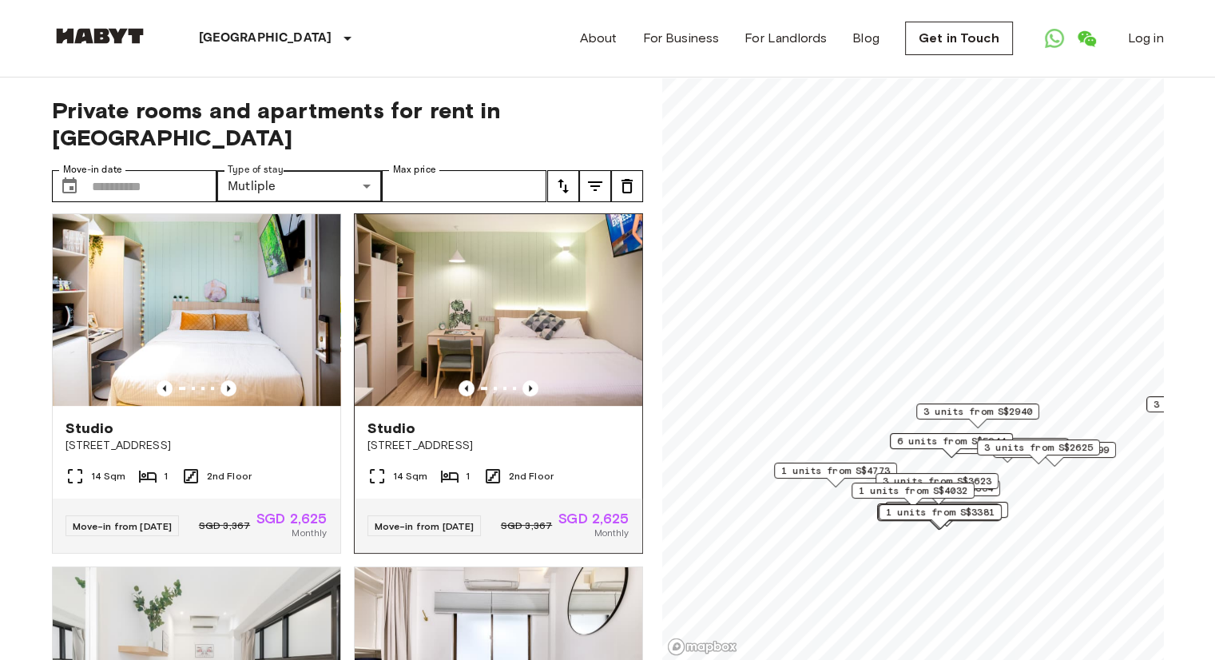
scroll to position [719, 0]
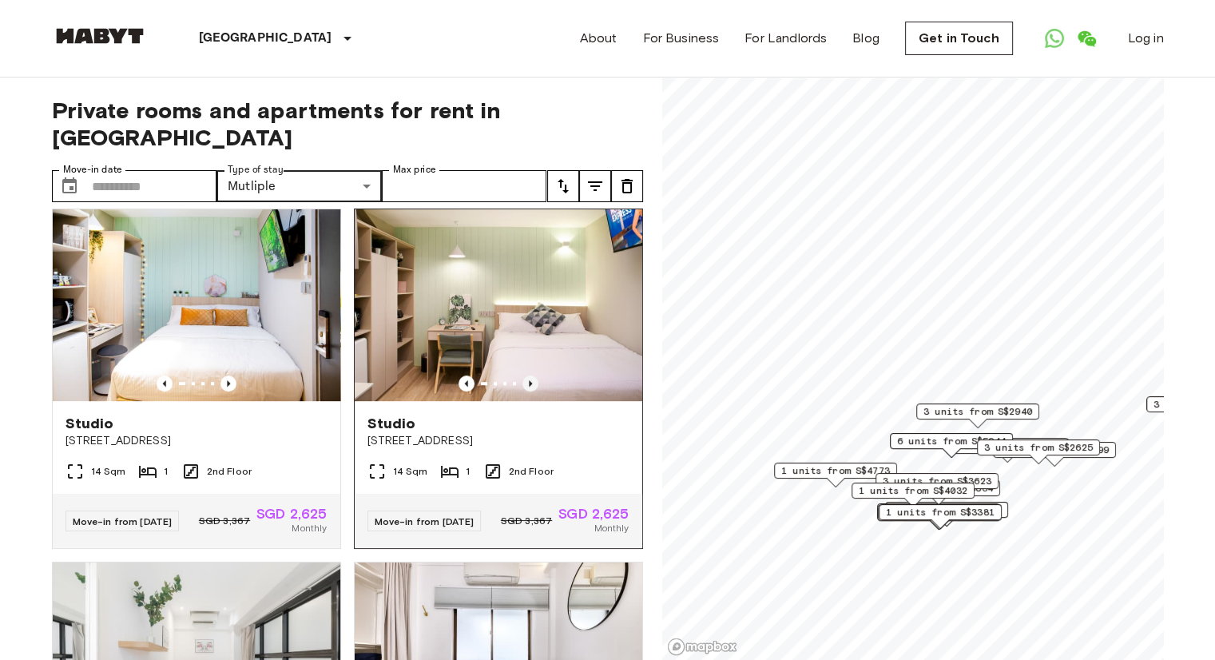
click at [524, 391] on icon "Previous image" at bounding box center [530, 383] width 16 height 16
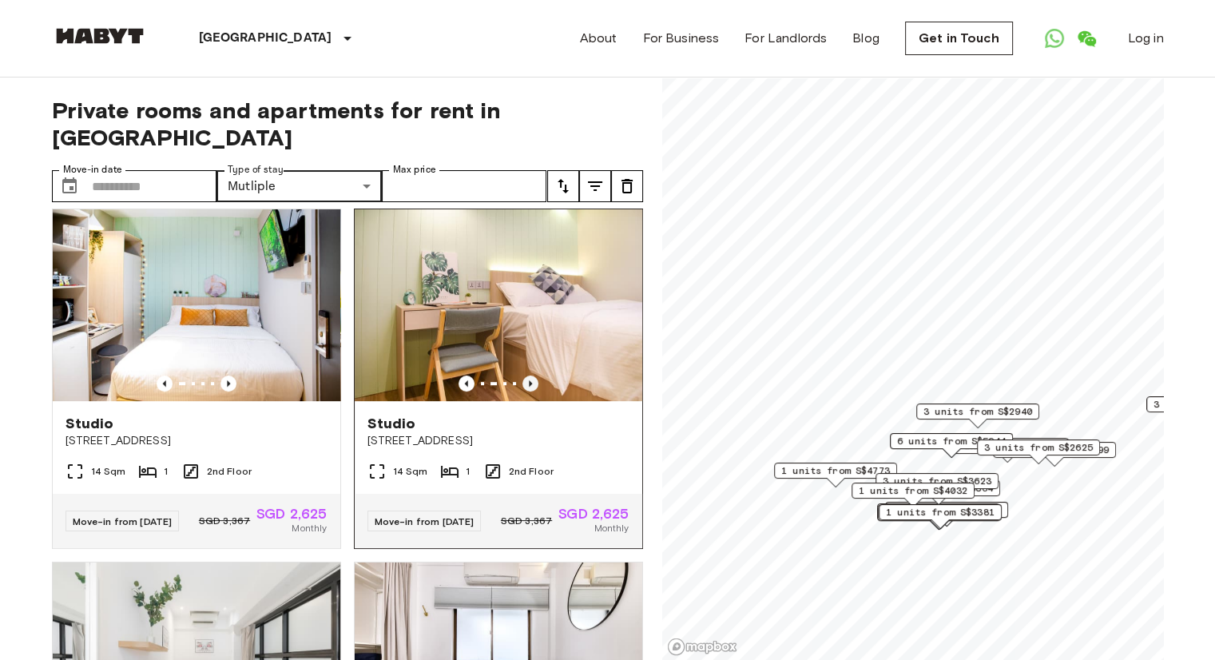
click at [524, 391] on icon "Previous image" at bounding box center [530, 383] width 16 height 16
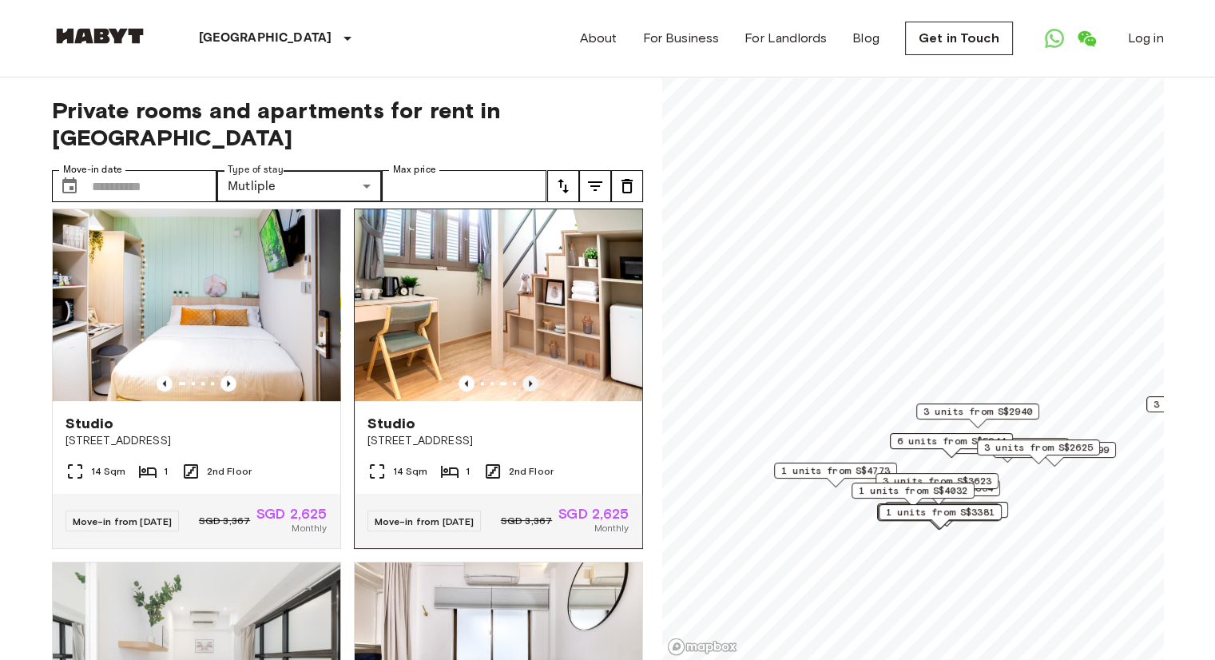
click at [523, 391] on icon "Previous image" at bounding box center [530, 383] width 16 height 16
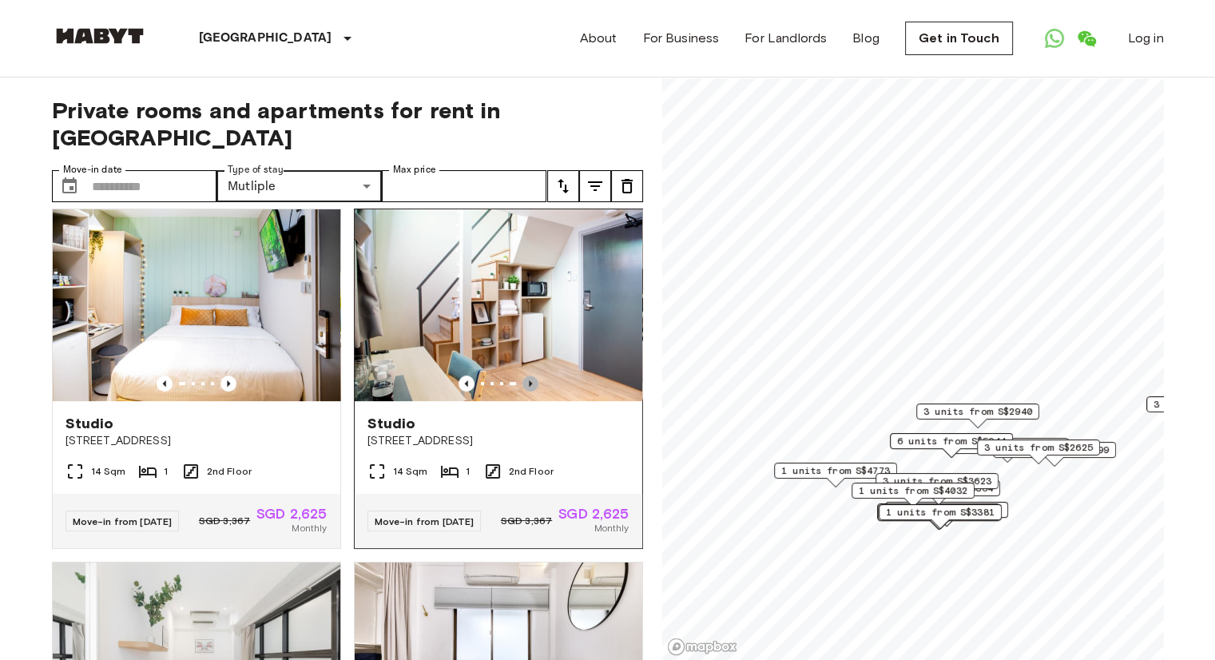
click at [523, 391] on icon "Previous image" at bounding box center [530, 383] width 16 height 16
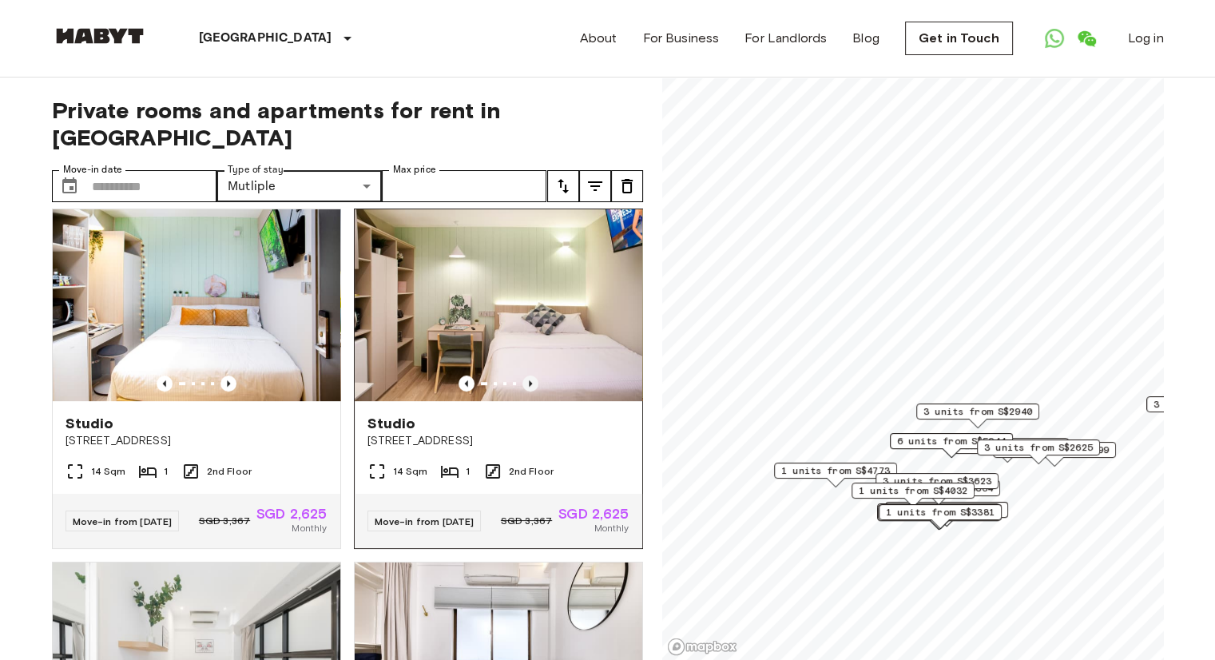
click at [523, 391] on icon "Previous image" at bounding box center [530, 383] width 16 height 16
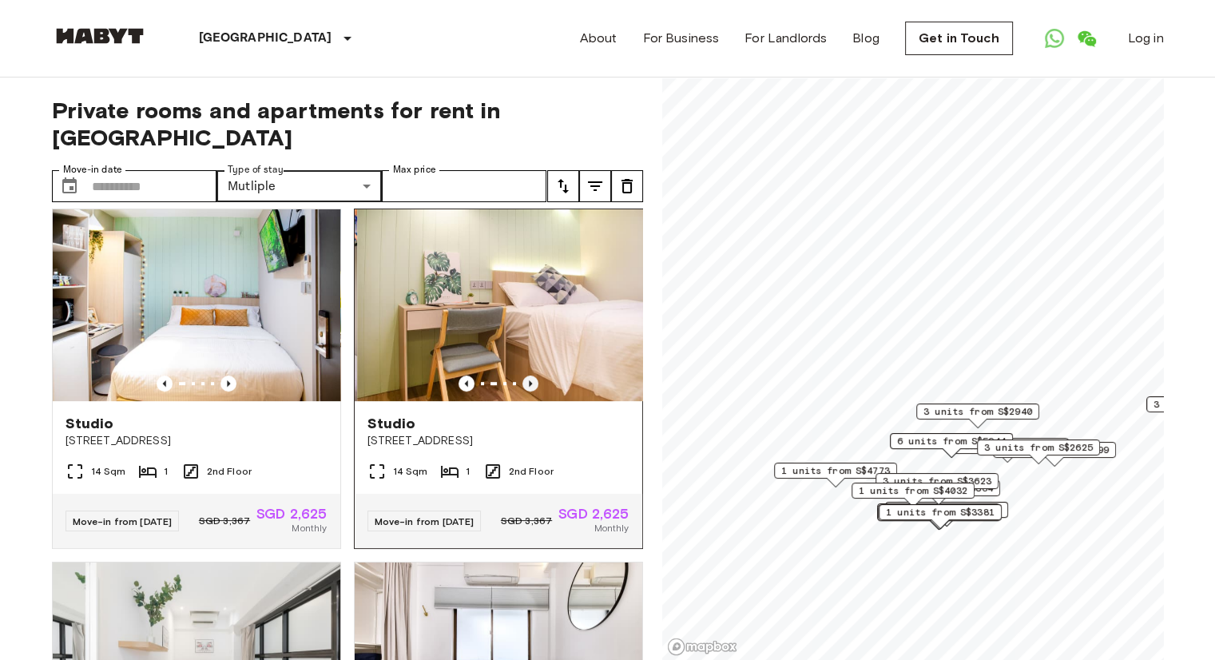
click at [523, 391] on icon "Previous image" at bounding box center [530, 383] width 16 height 16
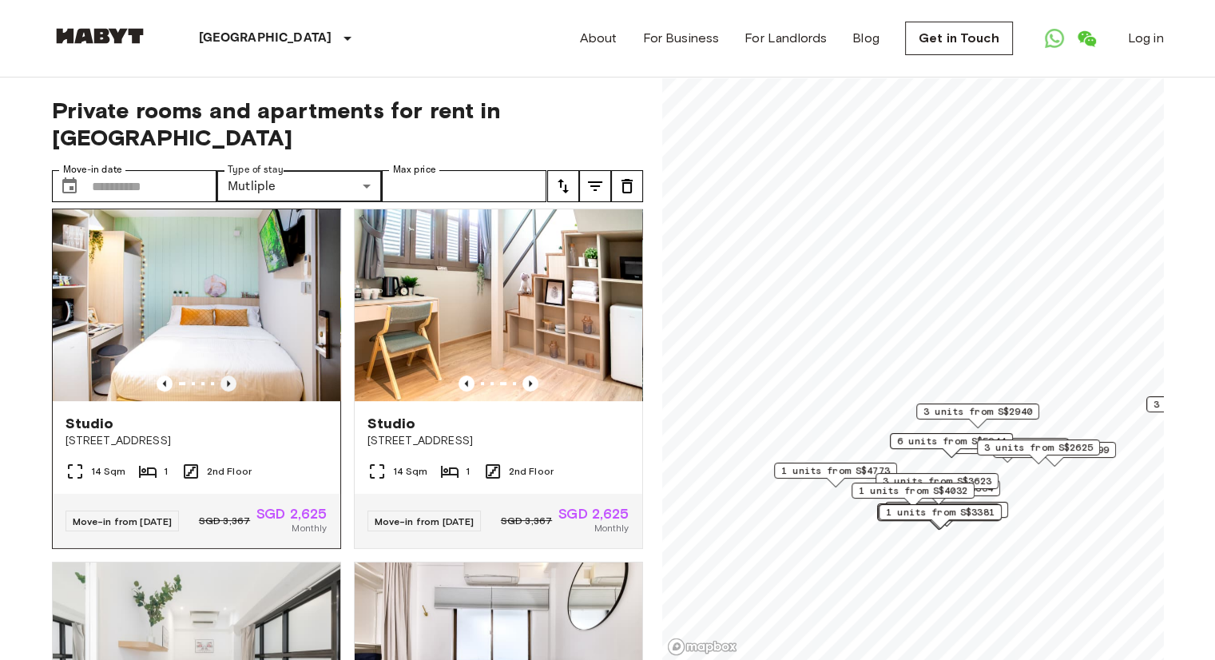
click at [221, 391] on icon "Previous image" at bounding box center [228, 383] width 16 height 16
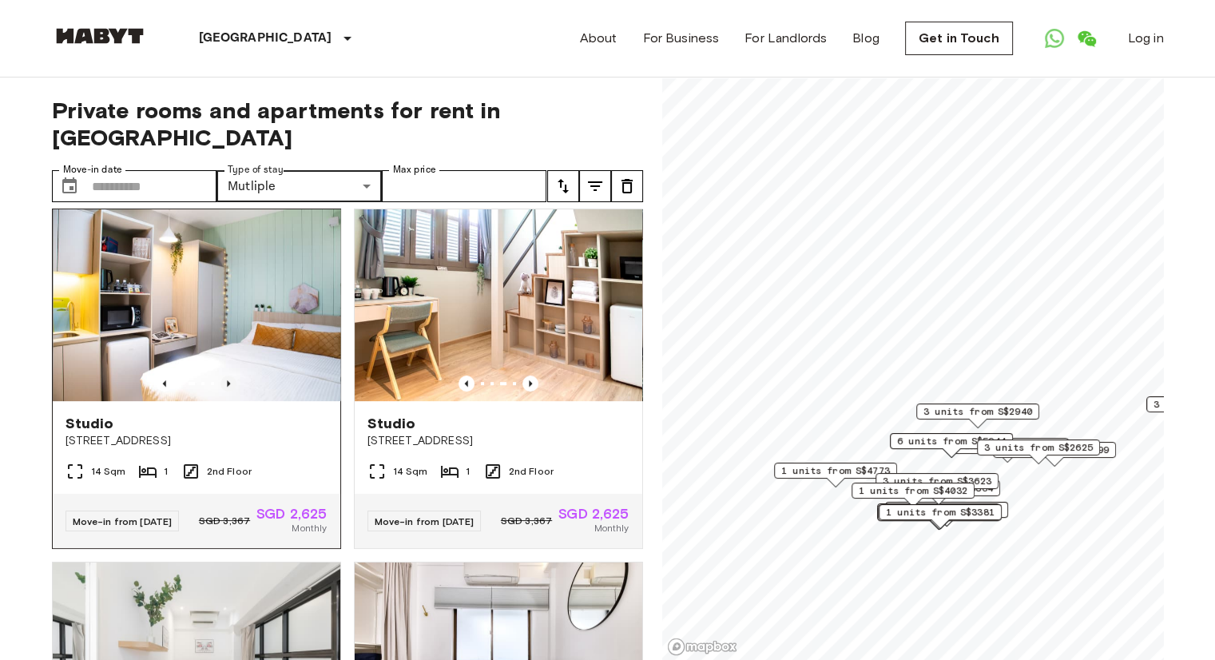
click at [221, 391] on icon "Previous image" at bounding box center [228, 383] width 16 height 16
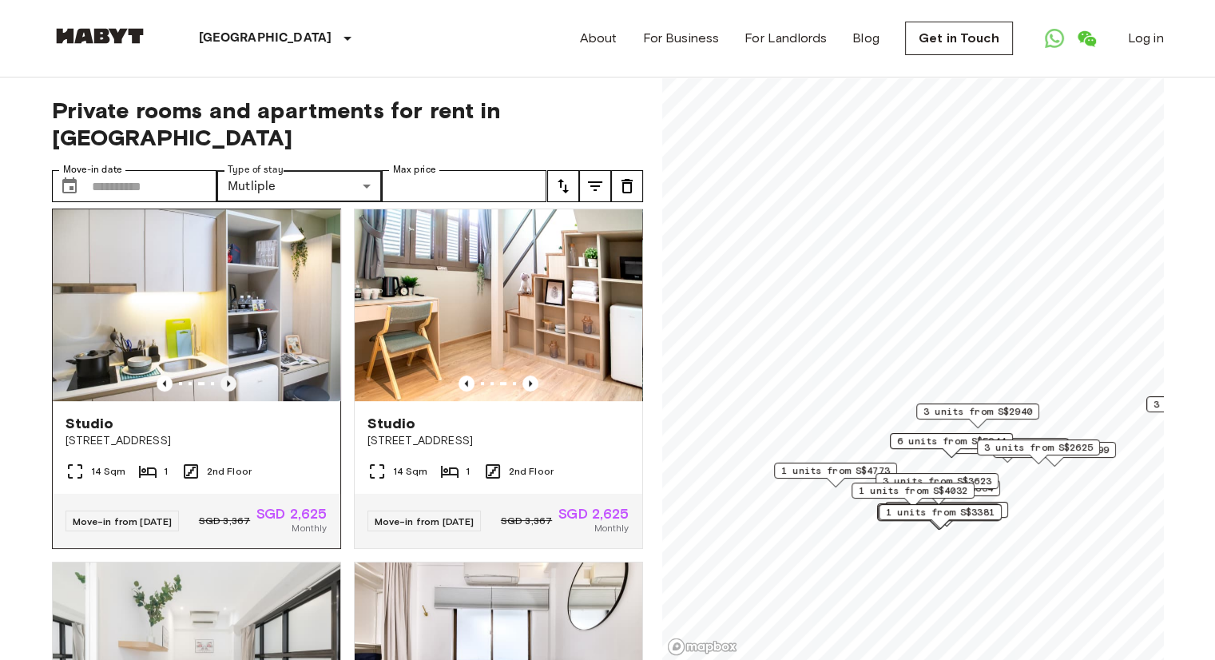
click at [221, 391] on icon "Previous image" at bounding box center [228, 383] width 16 height 16
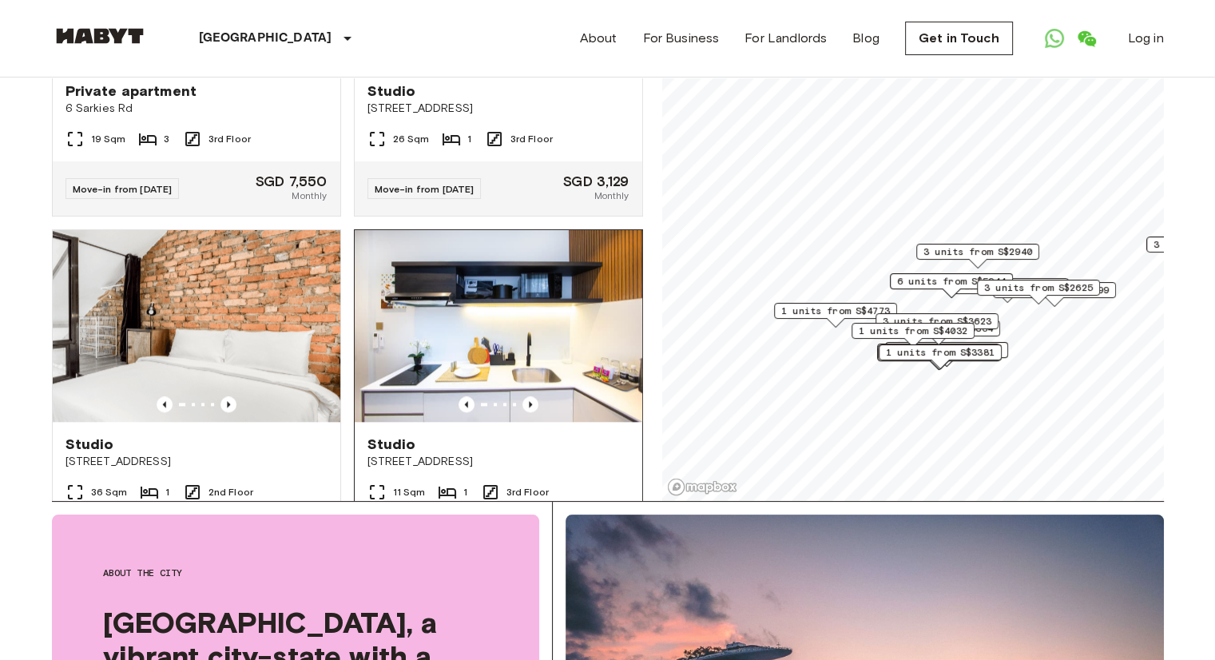
scroll to position [1677, 0]
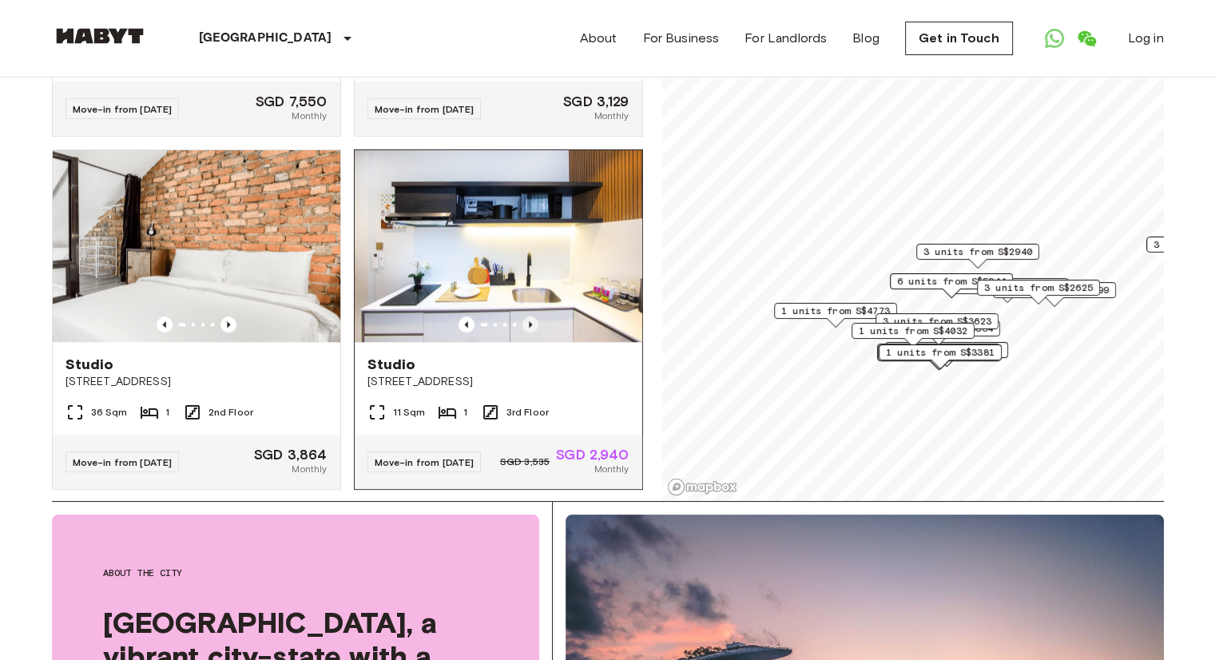
click at [529, 327] on icon "Previous image" at bounding box center [530, 324] width 3 height 6
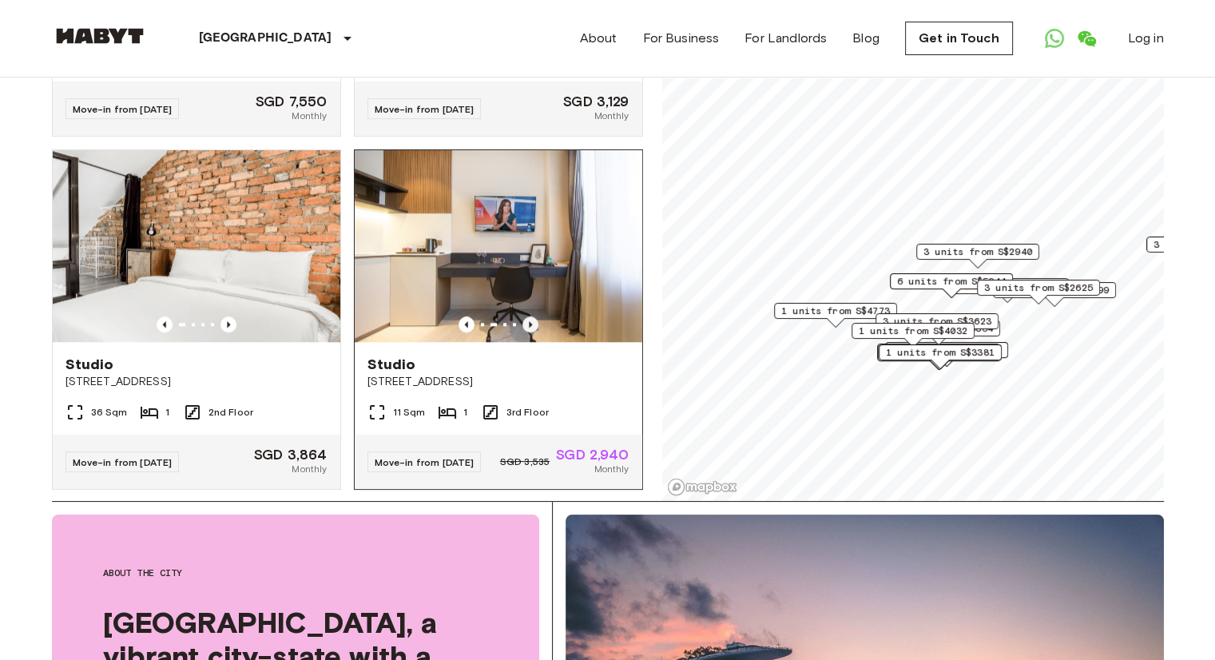
click at [523, 332] on icon "Previous image" at bounding box center [530, 324] width 16 height 16
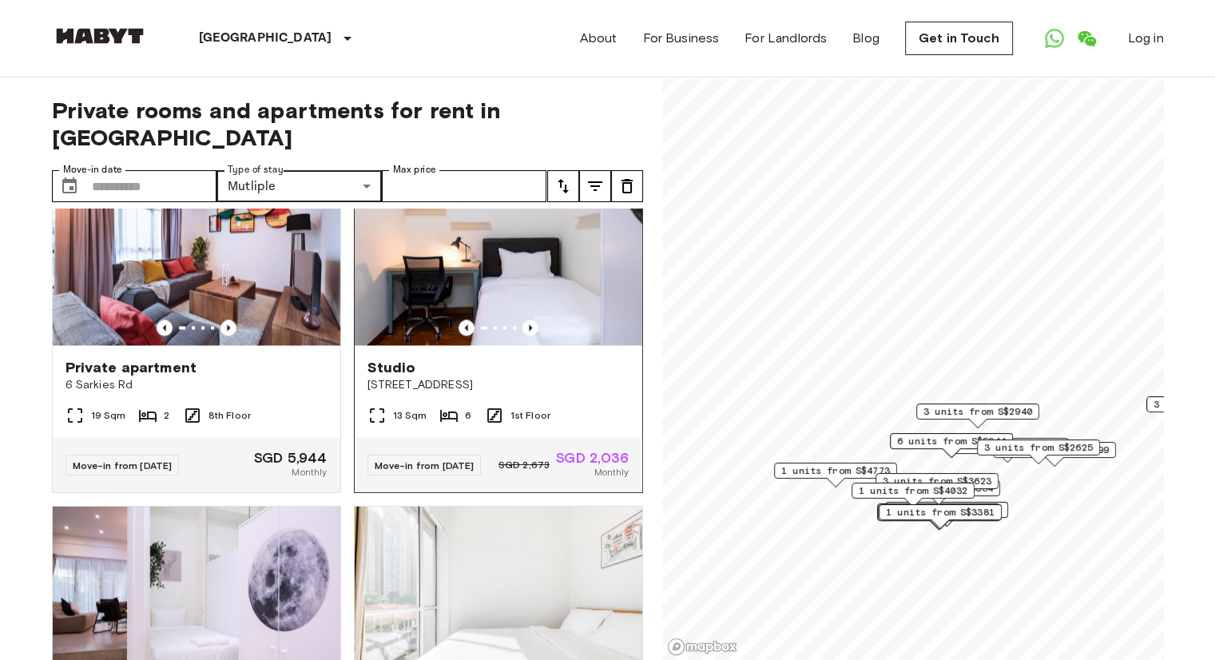
scroll to position [2555, 0]
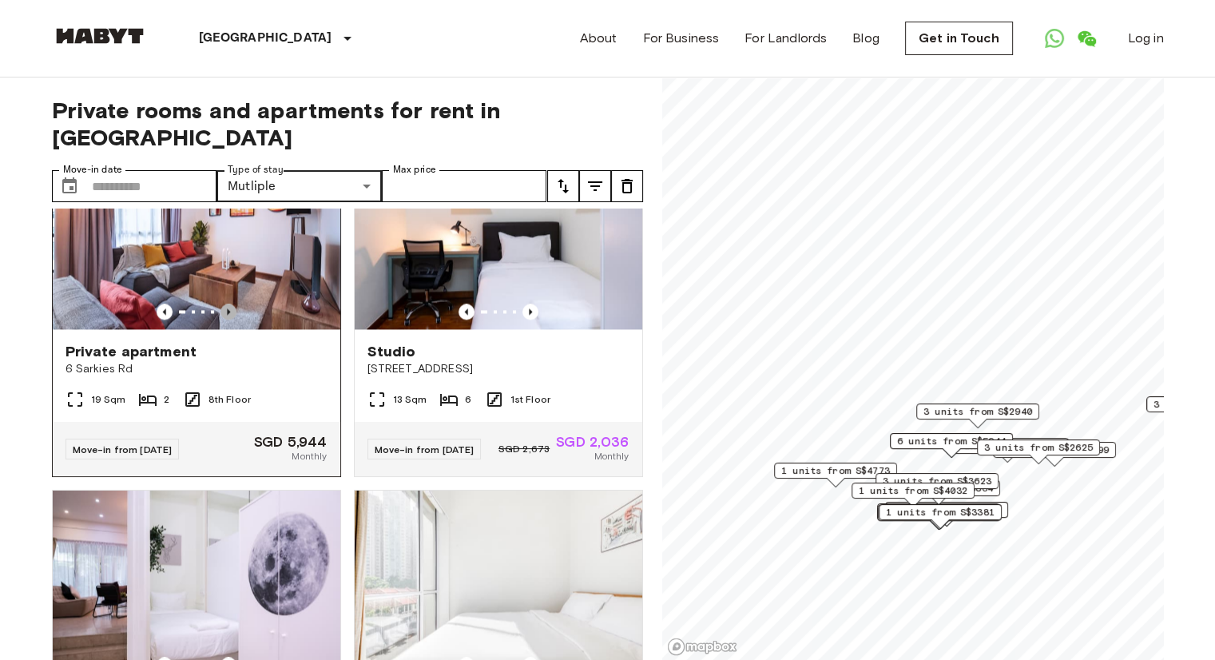
click at [227, 319] on icon "Previous image" at bounding box center [228, 311] width 16 height 16
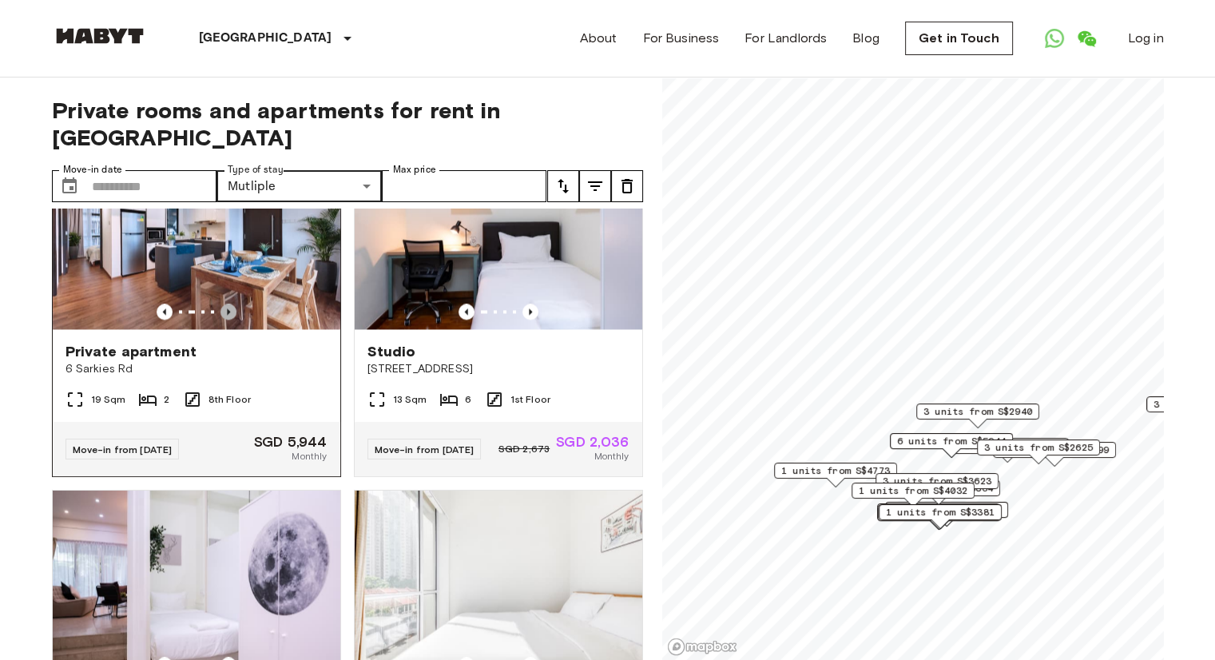
click at [227, 319] on icon "Previous image" at bounding box center [228, 311] width 16 height 16
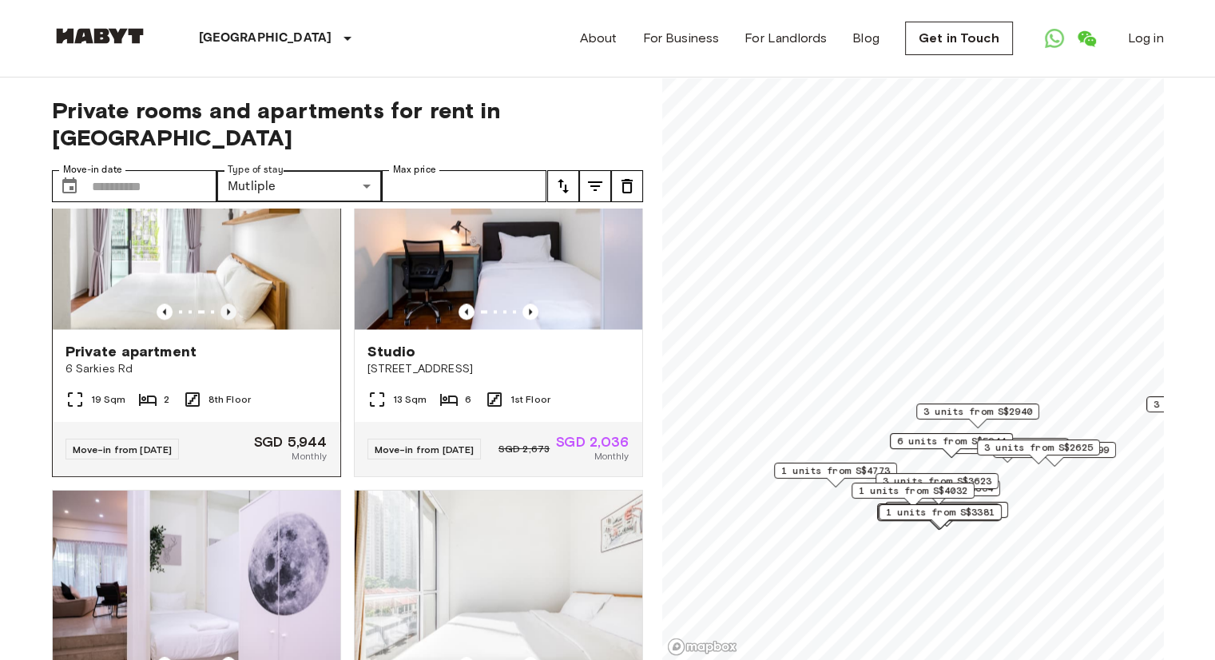
click at [227, 319] on icon "Previous image" at bounding box center [228, 311] width 16 height 16
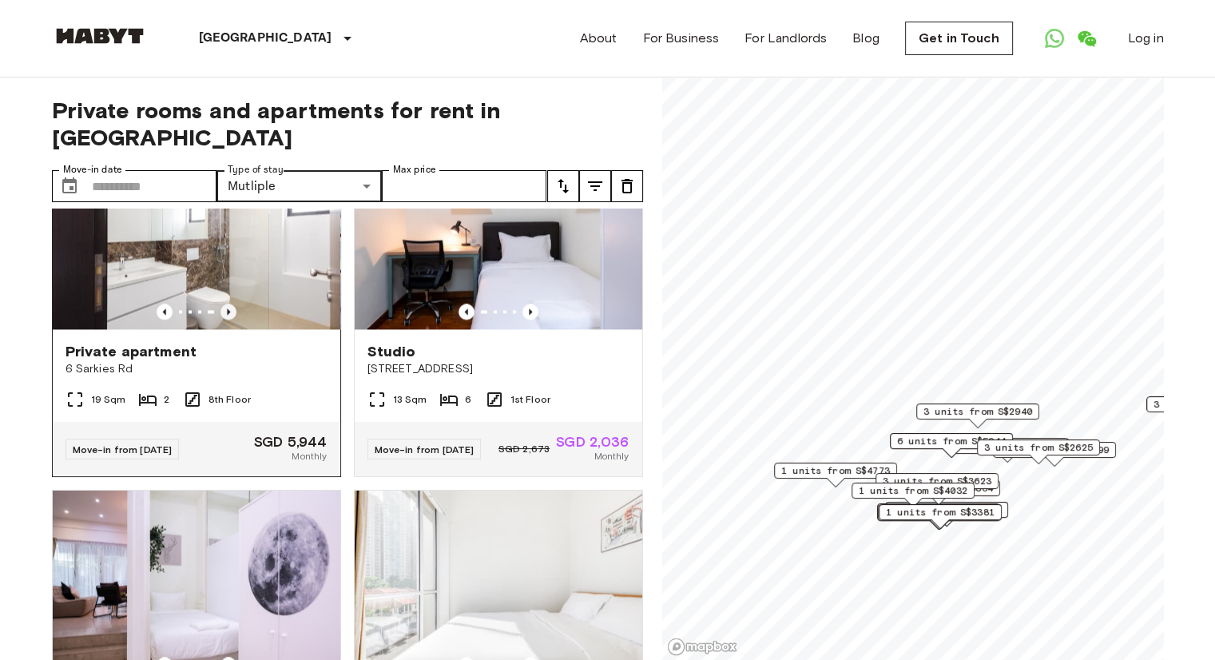
click at [227, 319] on icon "Previous image" at bounding box center [228, 311] width 16 height 16
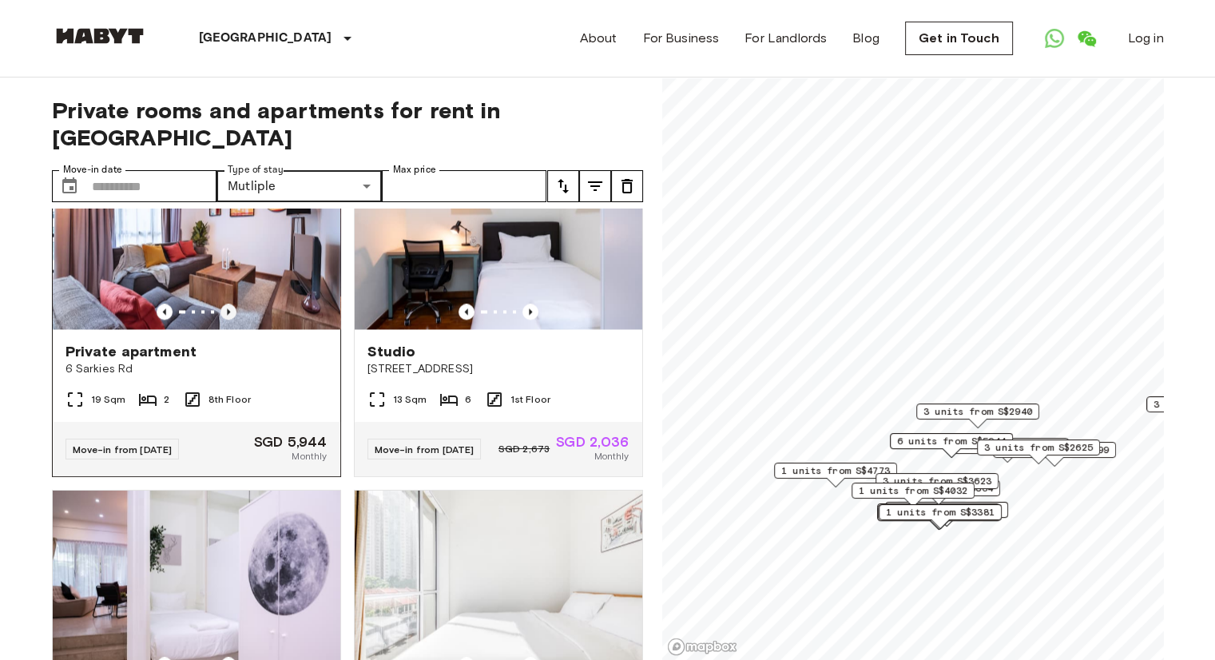
click at [229, 319] on icon "Previous image" at bounding box center [228, 311] width 16 height 16
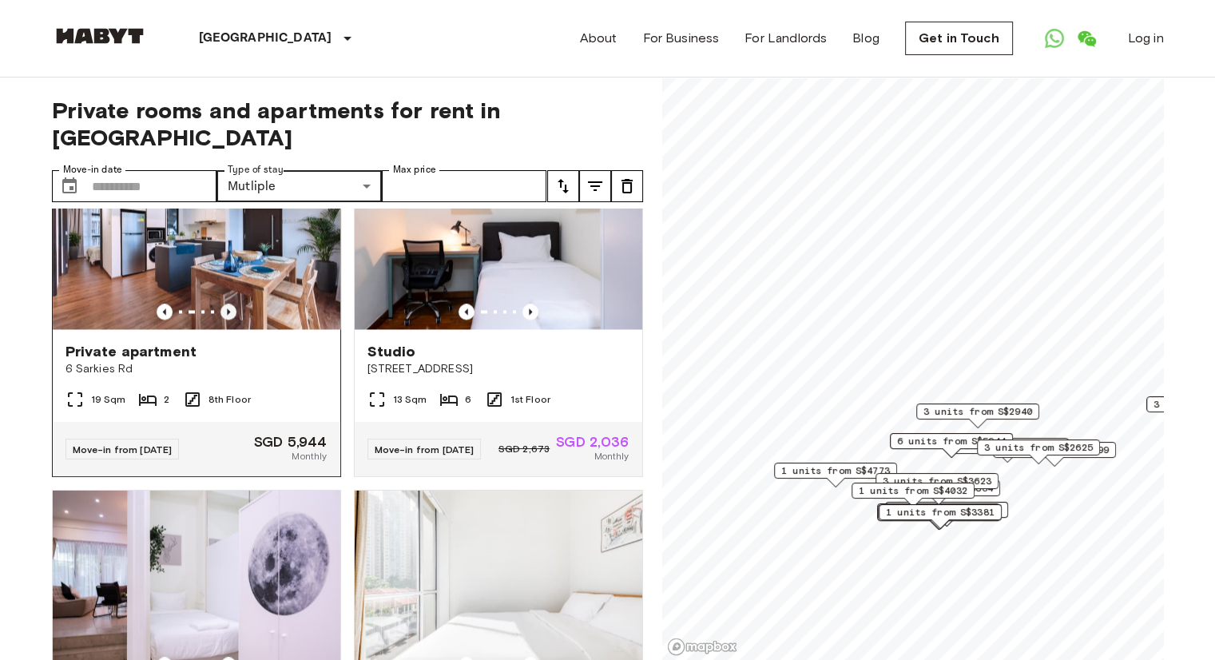
click at [229, 319] on icon "Previous image" at bounding box center [228, 311] width 16 height 16
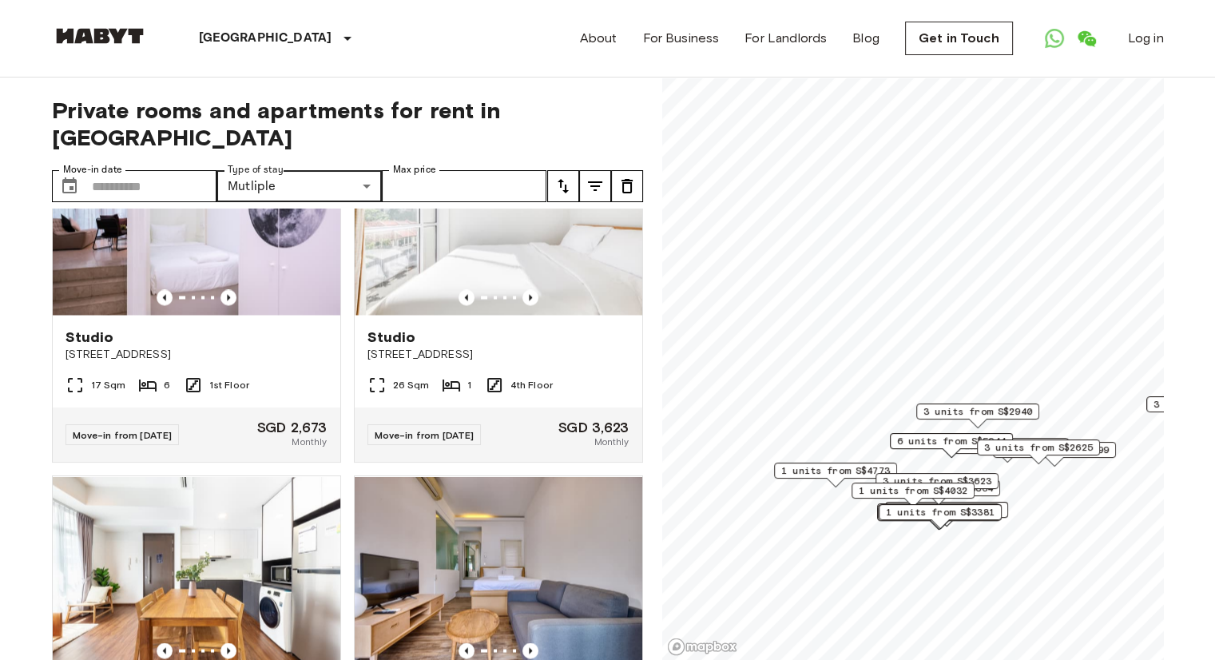
scroll to position [2476, 0]
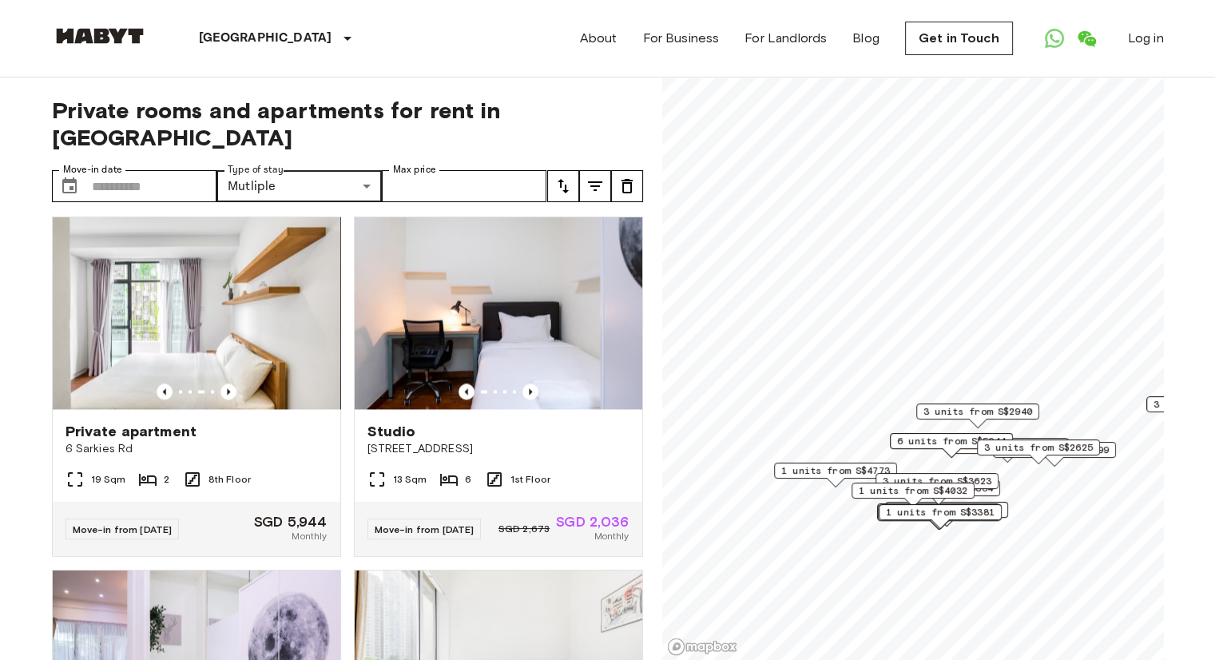
click at [566, 176] on icon "tune" at bounding box center [562, 185] width 19 height 19
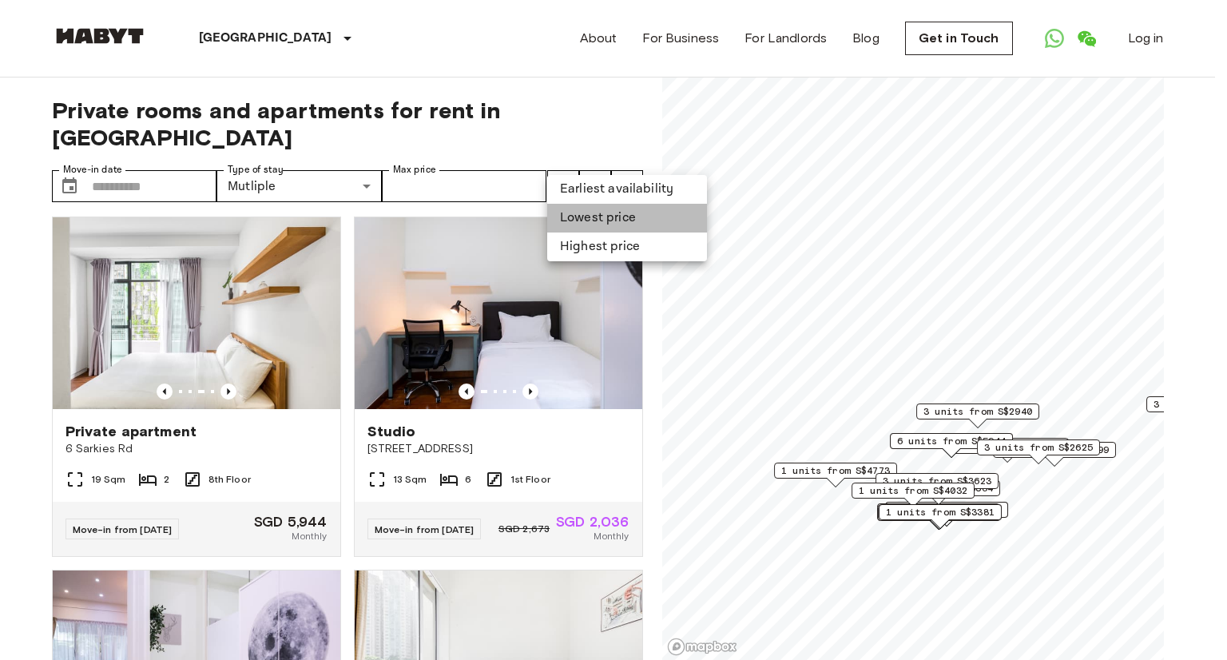
click at [578, 221] on li "Lowest price" at bounding box center [627, 218] width 160 height 29
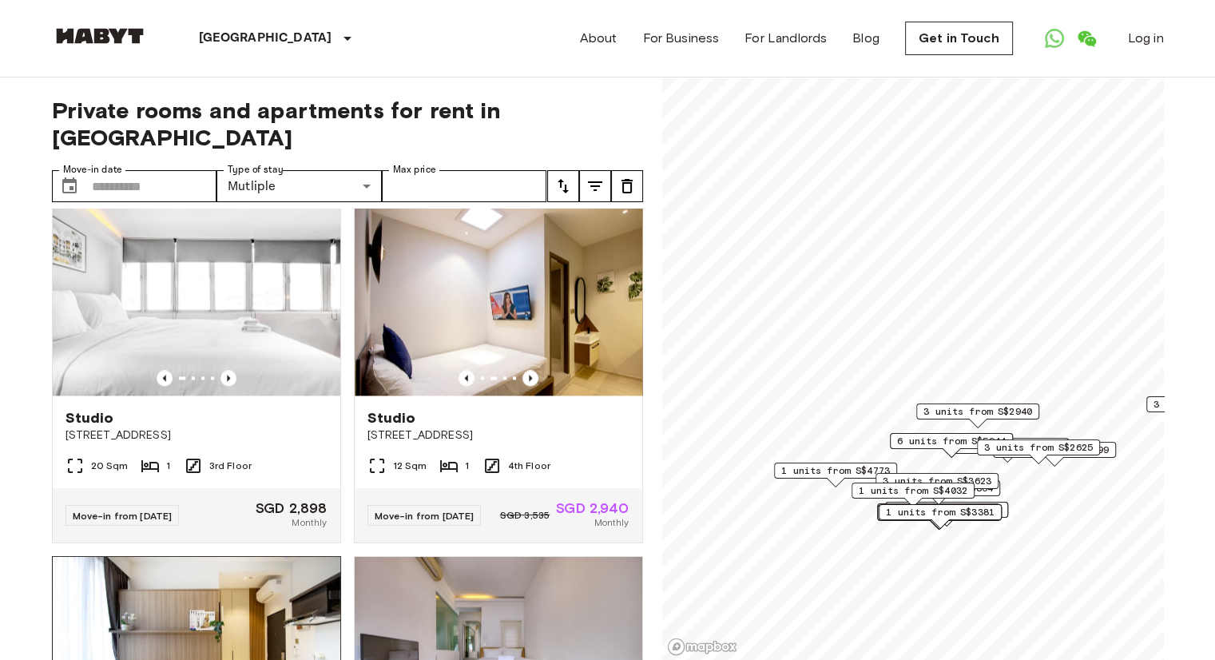
scroll to position [2476, 0]
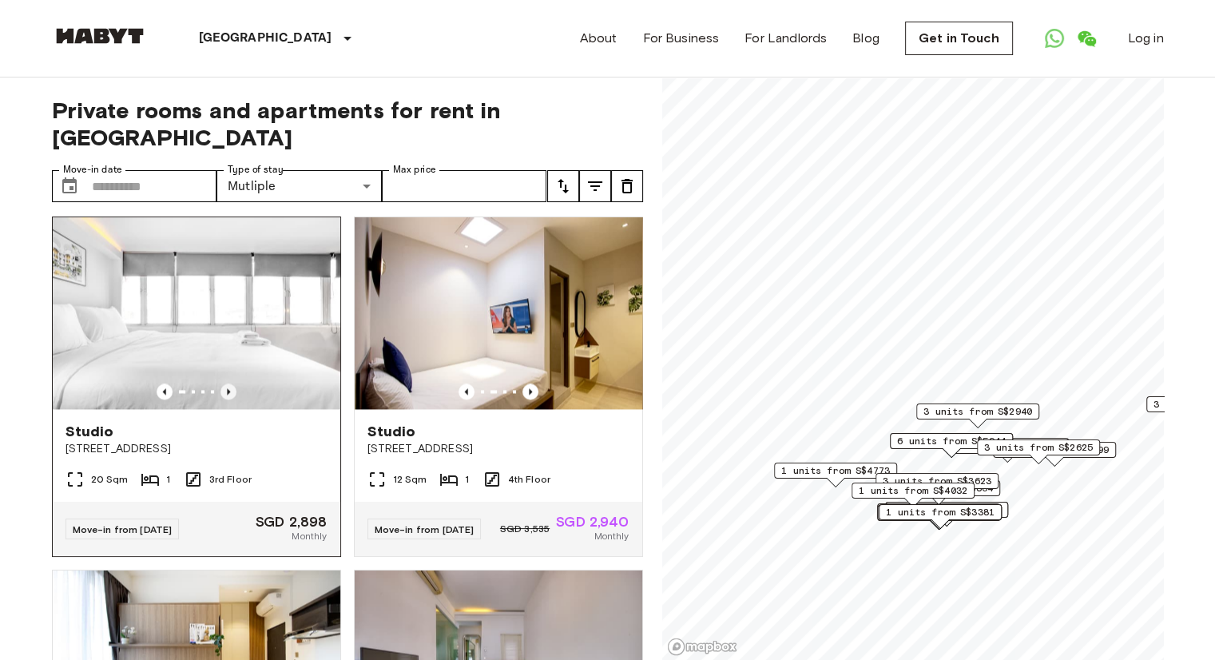
click at [226, 399] on icon "Previous image" at bounding box center [228, 391] width 16 height 16
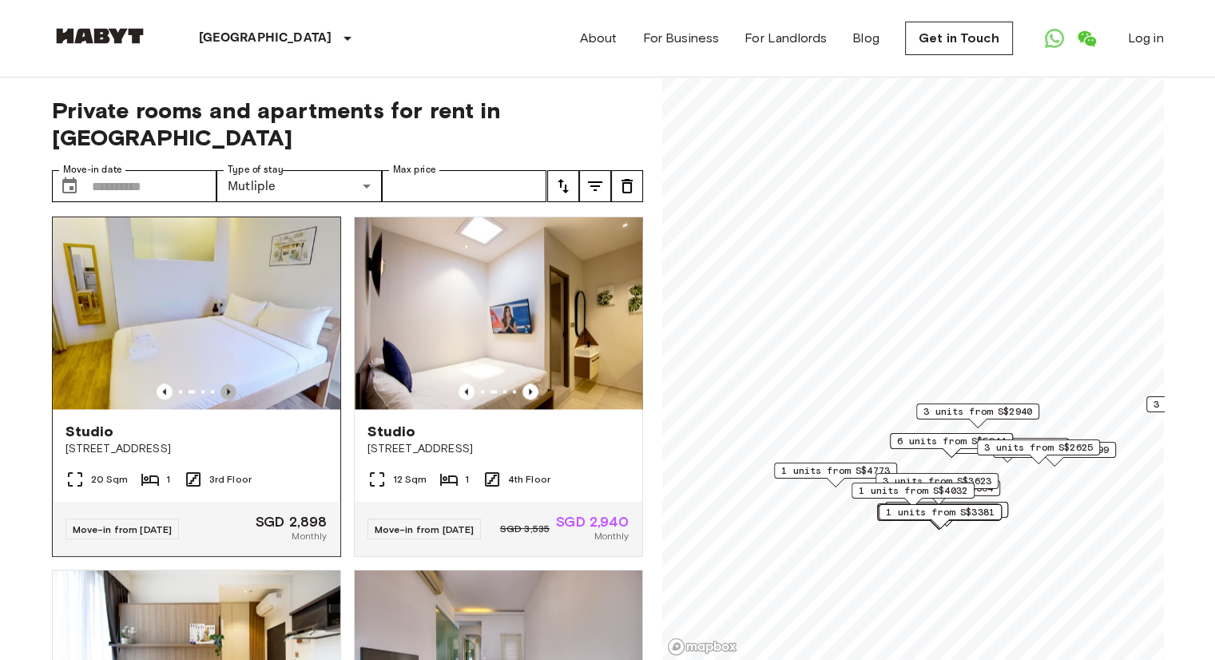
click at [226, 399] on icon "Previous image" at bounding box center [228, 391] width 16 height 16
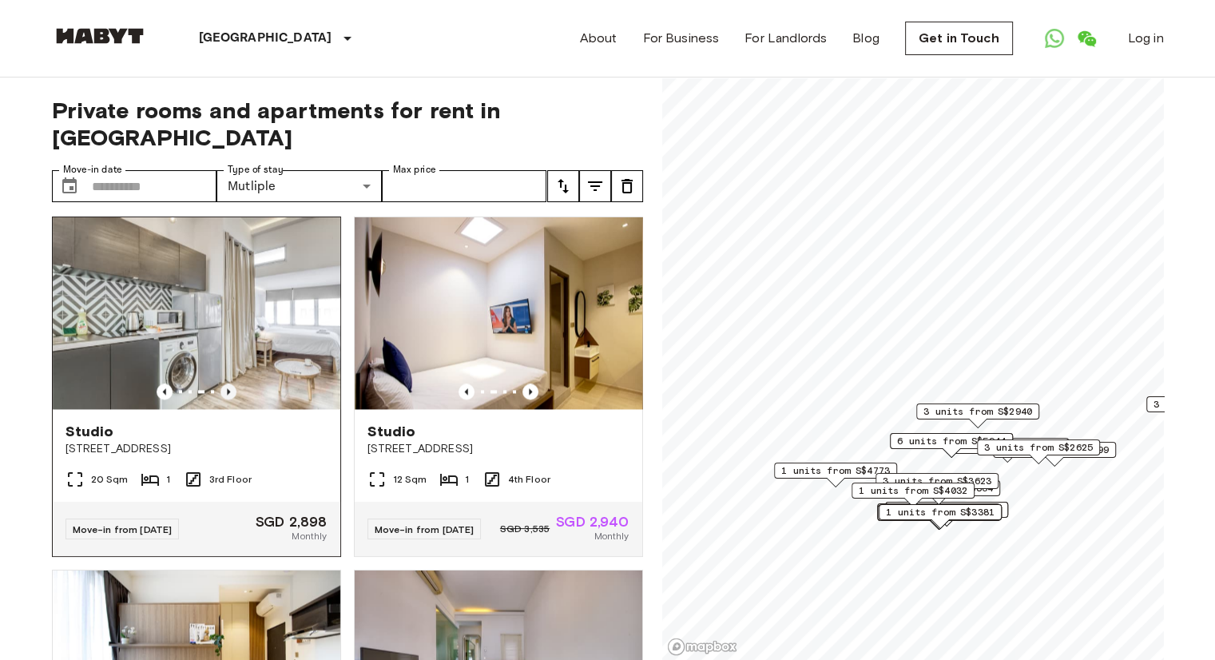
click at [226, 399] on icon "Previous image" at bounding box center [228, 391] width 16 height 16
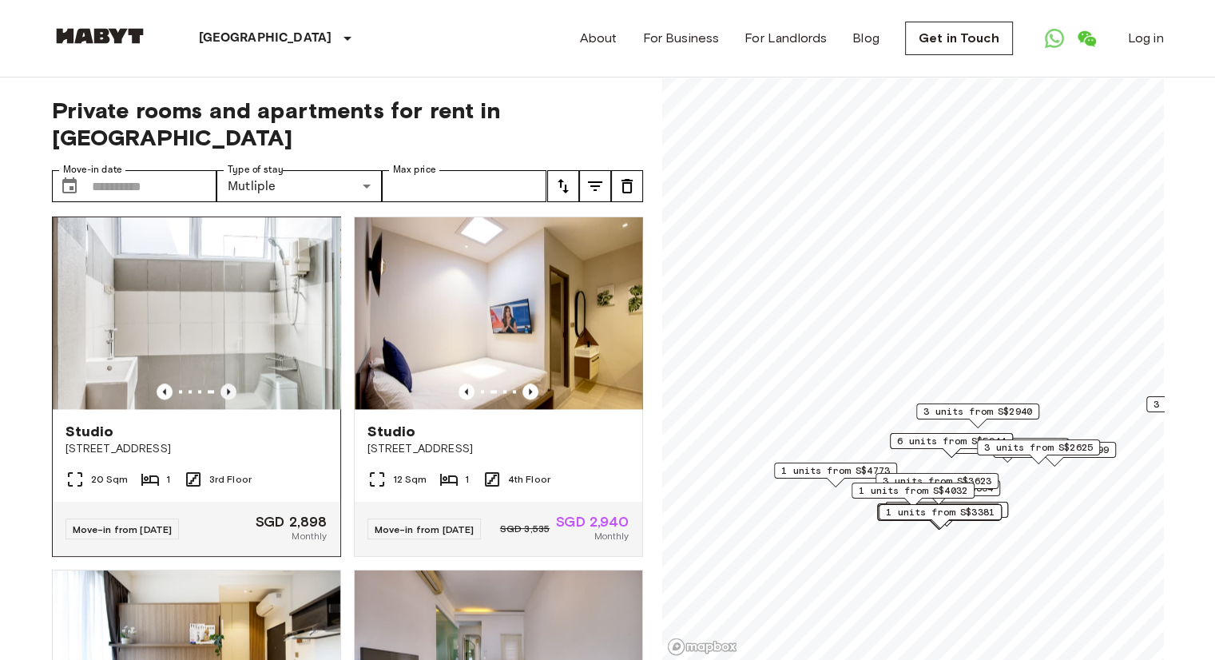
click at [226, 399] on icon "Previous image" at bounding box center [228, 391] width 16 height 16
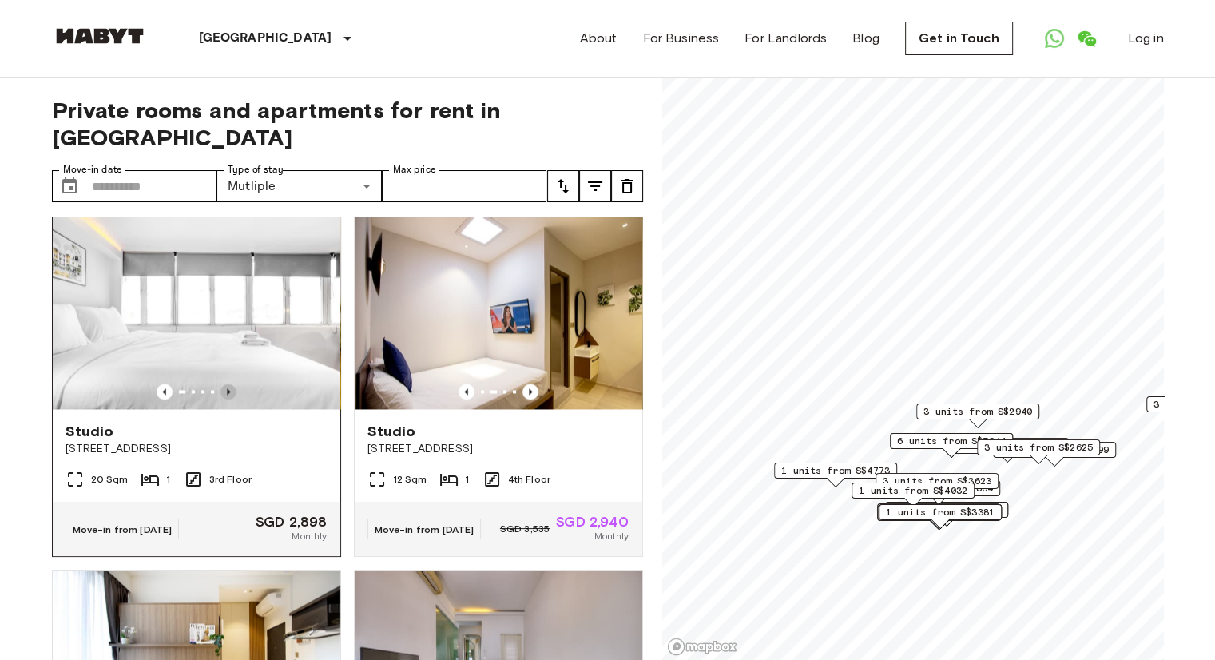
click at [226, 399] on icon "Previous image" at bounding box center [228, 391] width 16 height 16
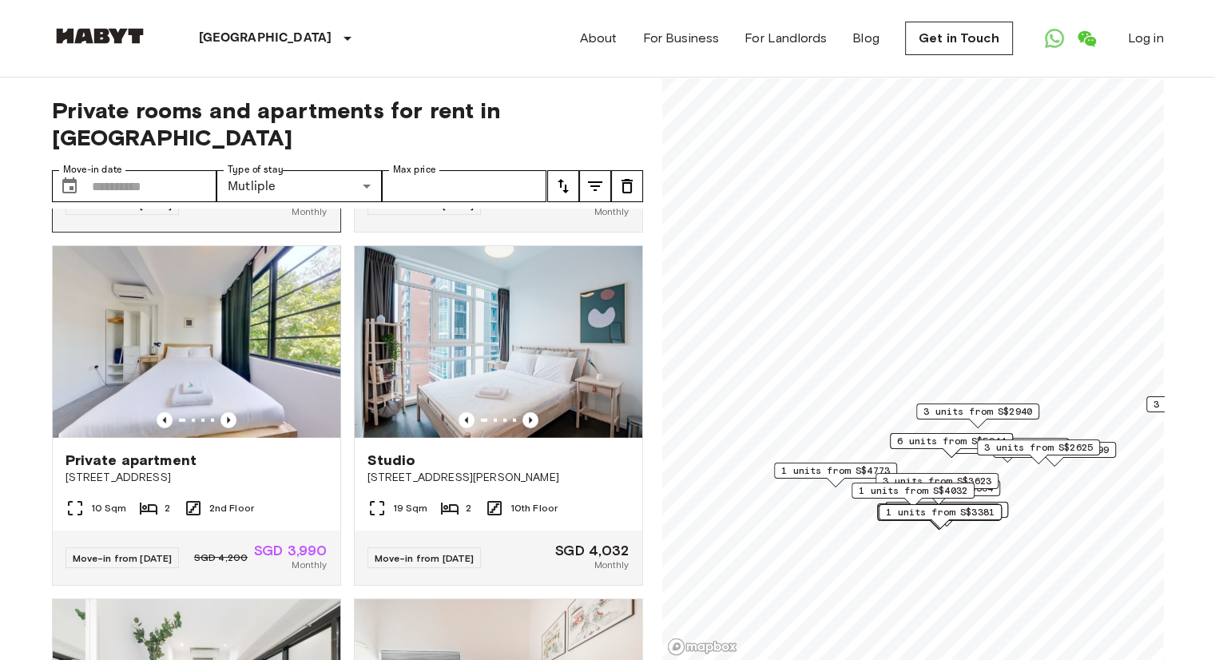
scroll to position [4667, 0]
